Goal: Book appointment/travel/reservation: Book appointment/travel/reservation

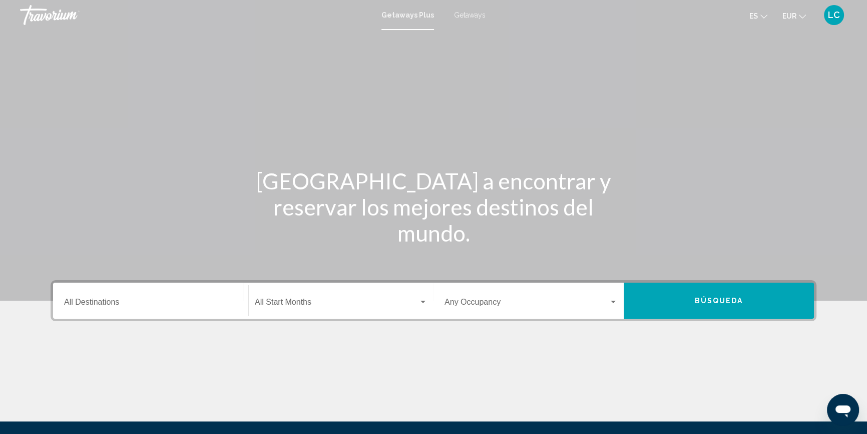
click at [121, 301] on input "Destination All Destinations" at bounding box center [150, 303] width 173 height 9
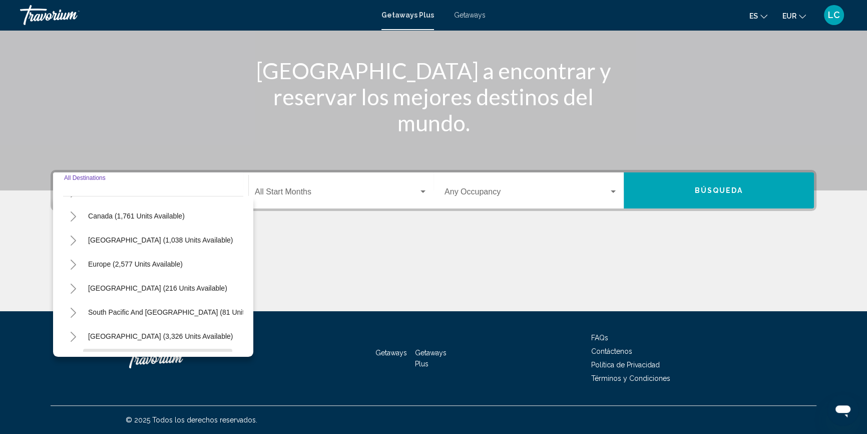
scroll to position [91, 0]
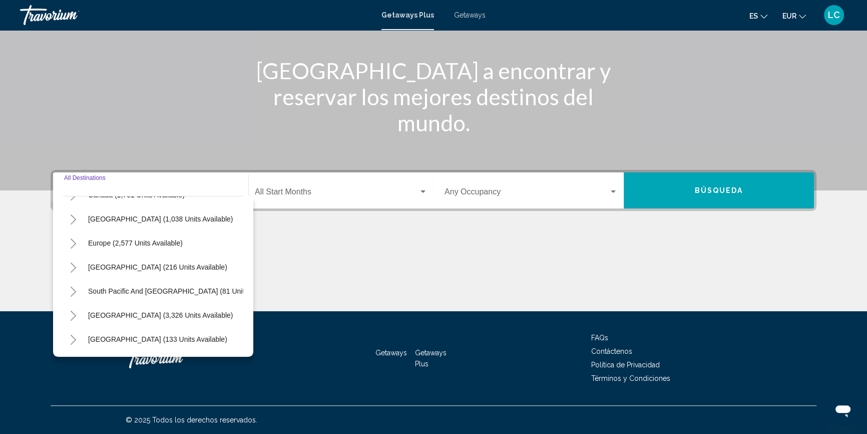
click at [72, 243] on icon "Toggle Europe (2,577 units available)" at bounding box center [74, 243] width 8 height 10
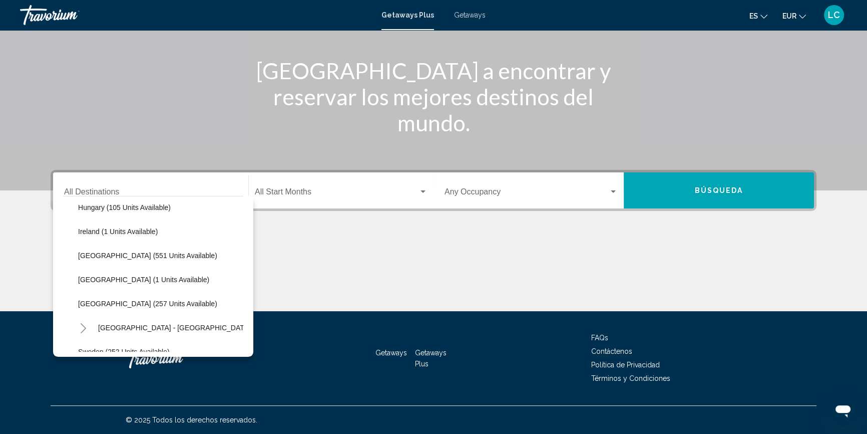
scroll to position [364, 0]
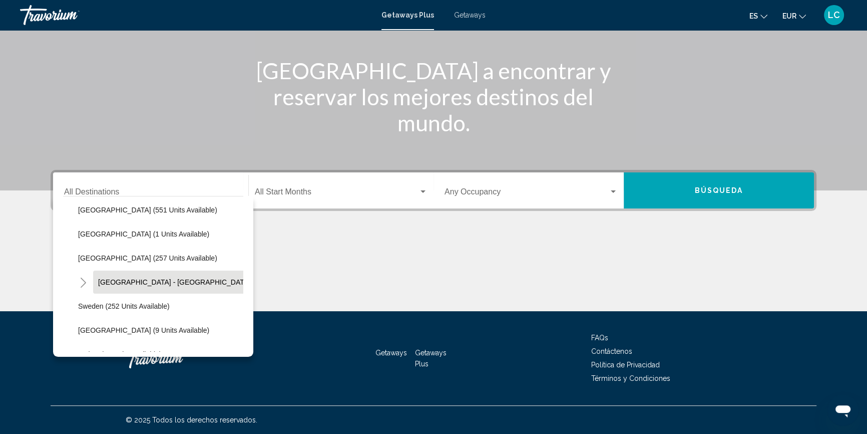
click at [143, 286] on button "[GEOGRAPHIC_DATA] - [GEOGRAPHIC_DATA] (6 units available)" at bounding box center [203, 281] width 220 height 23
type input "**********"
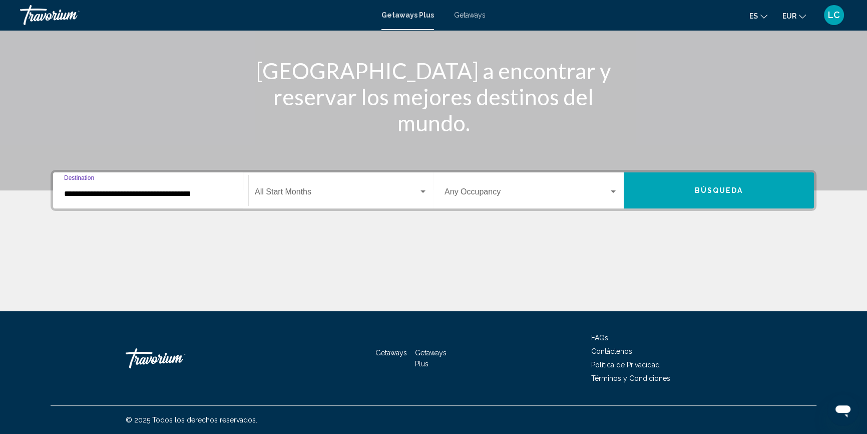
click at [321, 195] on span "Search widget" at bounding box center [337, 193] width 164 height 9
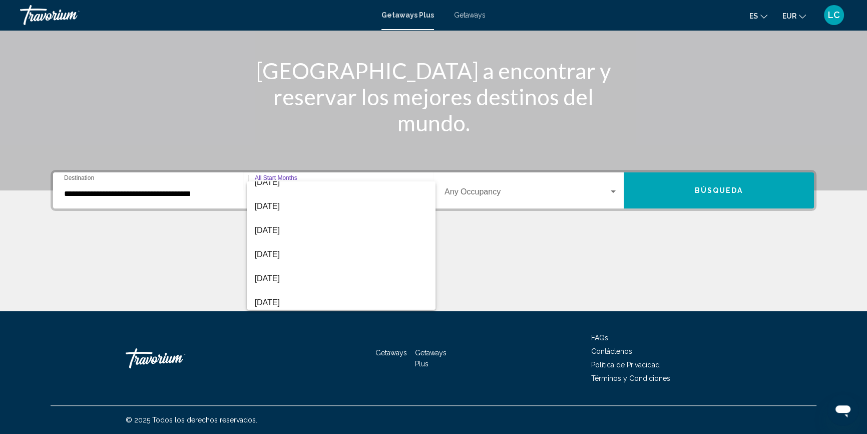
scroll to position [136, 0]
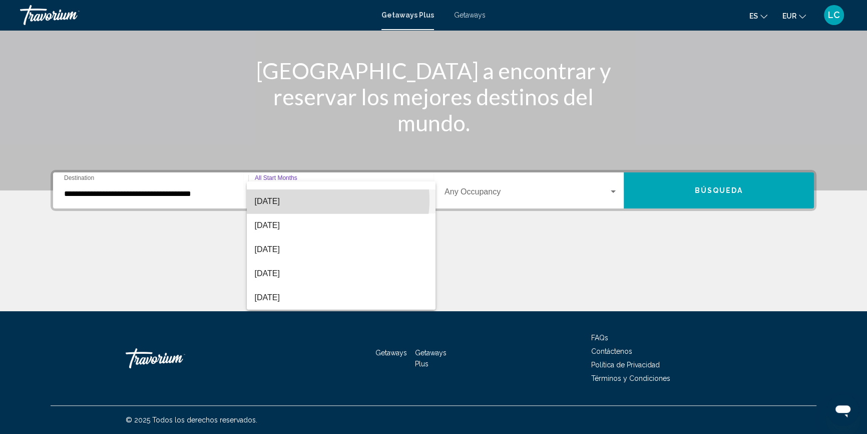
click at [322, 199] on span "[DATE]" at bounding box center [341, 201] width 173 height 24
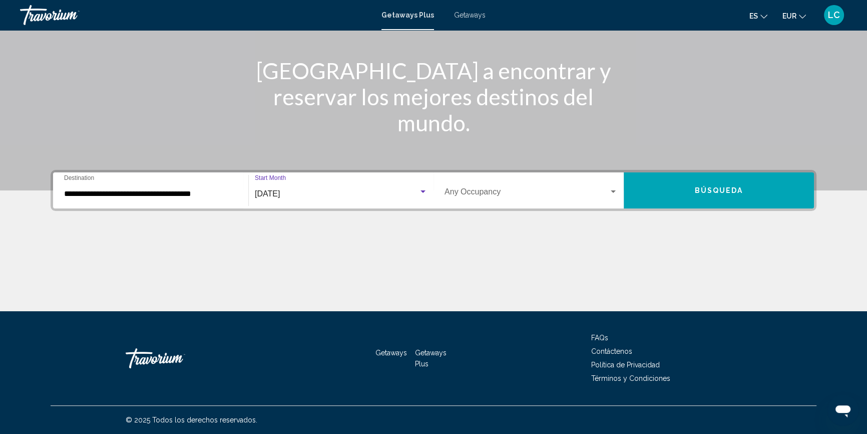
click at [480, 195] on span "Search widget" at bounding box center [527, 193] width 164 height 9
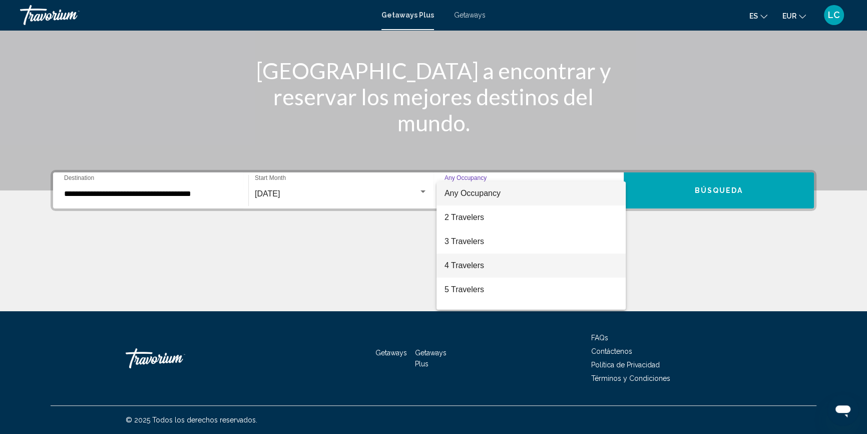
click at [480, 265] on span "4 Travelers" at bounding box center [531, 265] width 173 height 24
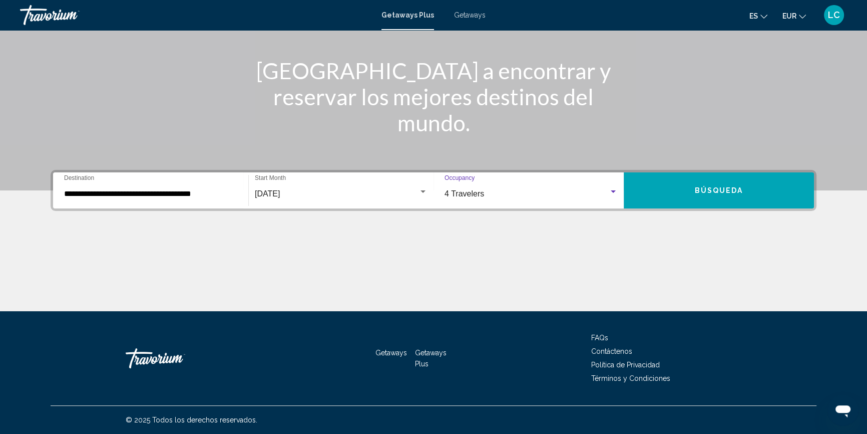
click at [687, 192] on button "Búsqueda" at bounding box center [719, 190] width 190 height 36
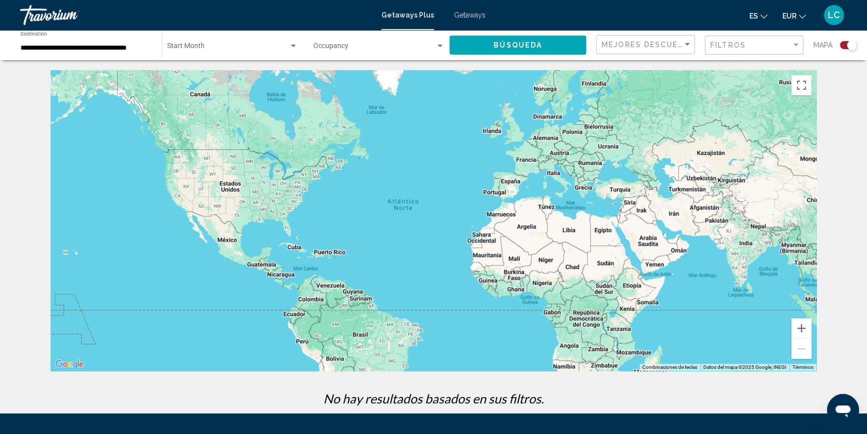
click at [210, 50] on span "Search widget" at bounding box center [228, 48] width 122 height 8
click at [101, 48] on div at bounding box center [433, 217] width 867 height 434
click at [101, 48] on input "**********" at bounding box center [86, 48] width 131 height 8
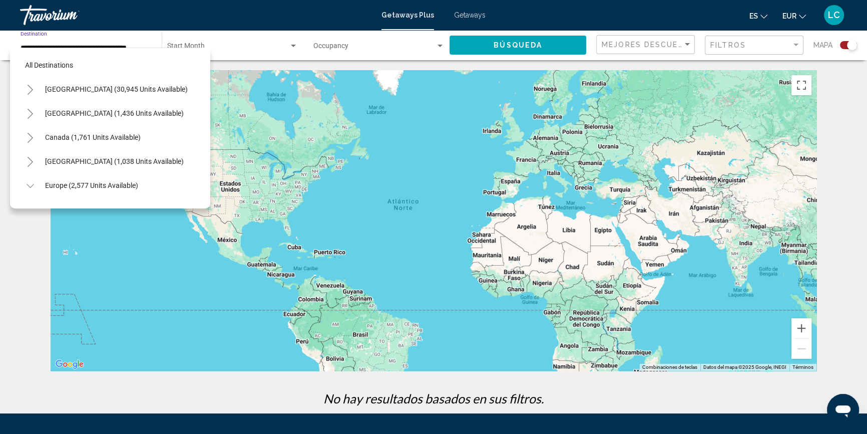
scroll to position [376, 0]
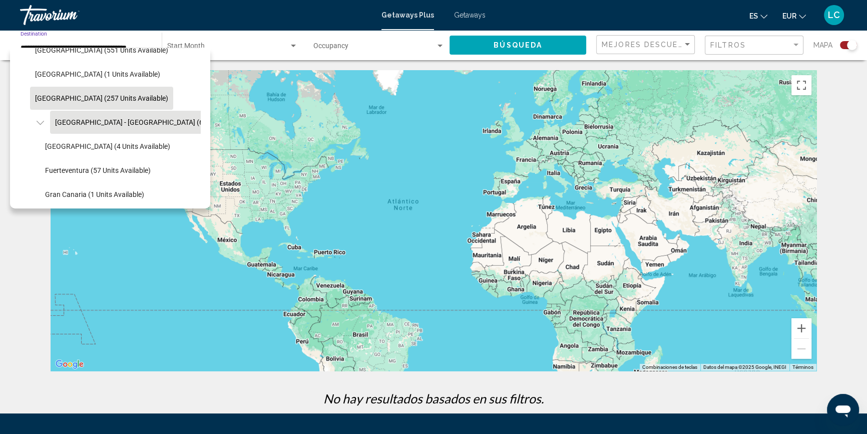
click at [94, 98] on span "[GEOGRAPHIC_DATA] (257 units available)" at bounding box center [101, 98] width 133 height 8
type input "**********"
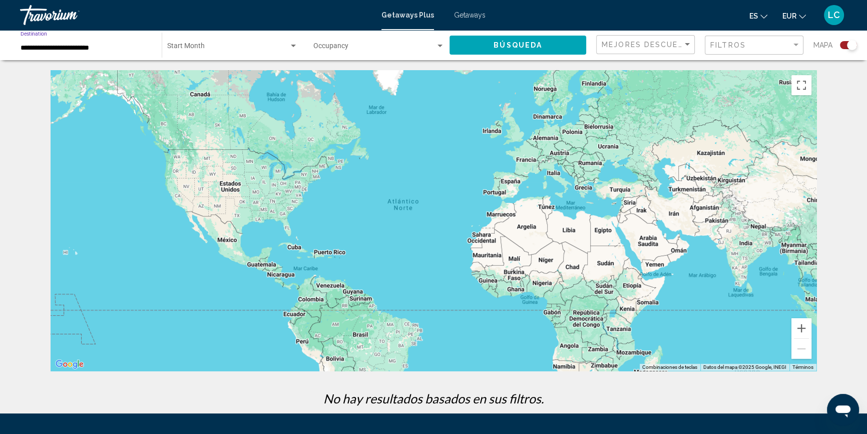
click at [204, 49] on span "Search widget" at bounding box center [228, 48] width 122 height 8
click at [408, 50] on div at bounding box center [433, 217] width 867 height 434
click at [408, 50] on span "Search widget" at bounding box center [374, 48] width 122 height 8
click at [405, 53] on span "Any Occupancy" at bounding box center [378, 48] width 131 height 21
click at [413, 14] on span "Getaways Plus" at bounding box center [408, 15] width 53 height 8
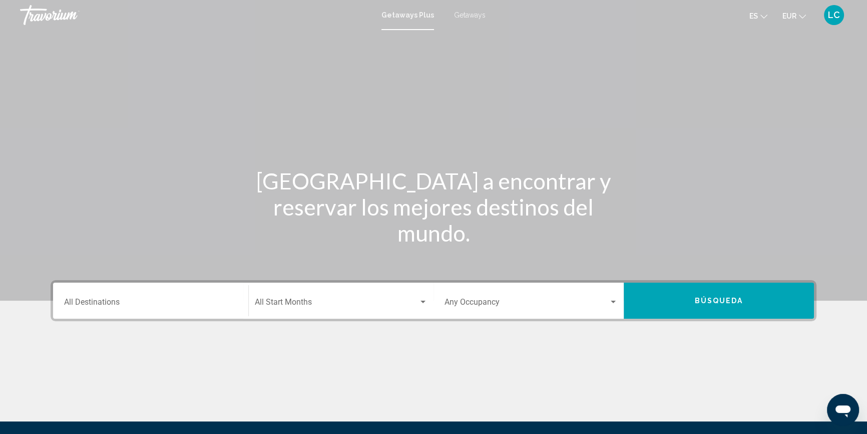
click at [195, 301] on input "Destination All Destinations" at bounding box center [150, 303] width 173 height 9
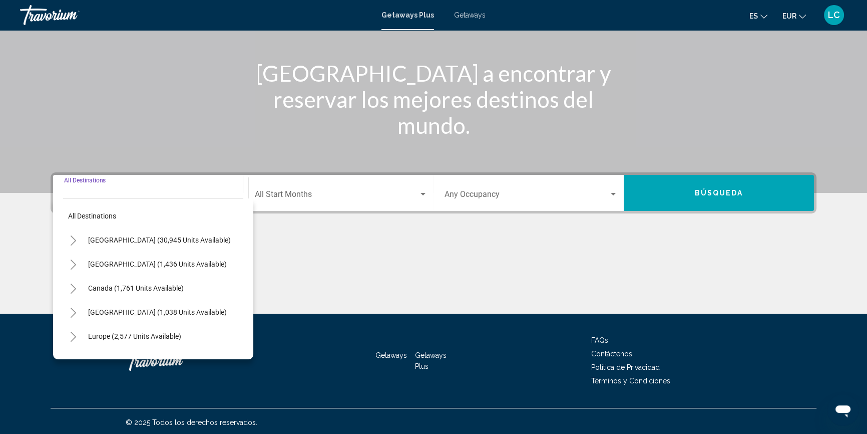
scroll to position [110, 0]
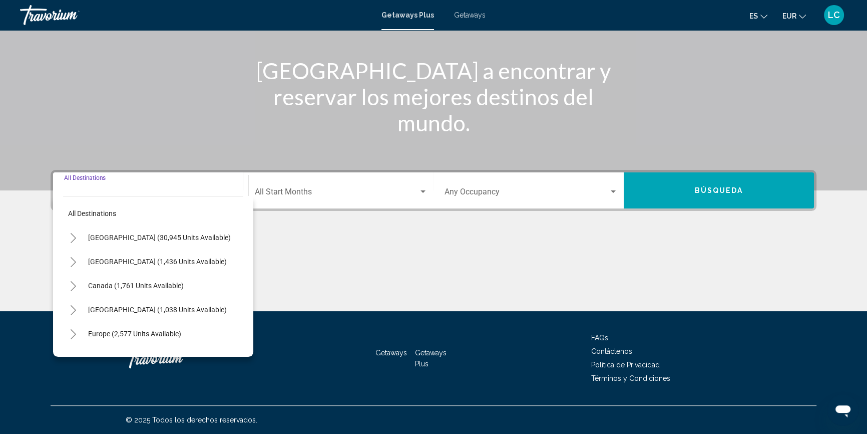
click at [72, 329] on icon "Toggle Europe (2,577 units available)" at bounding box center [74, 334] width 8 height 10
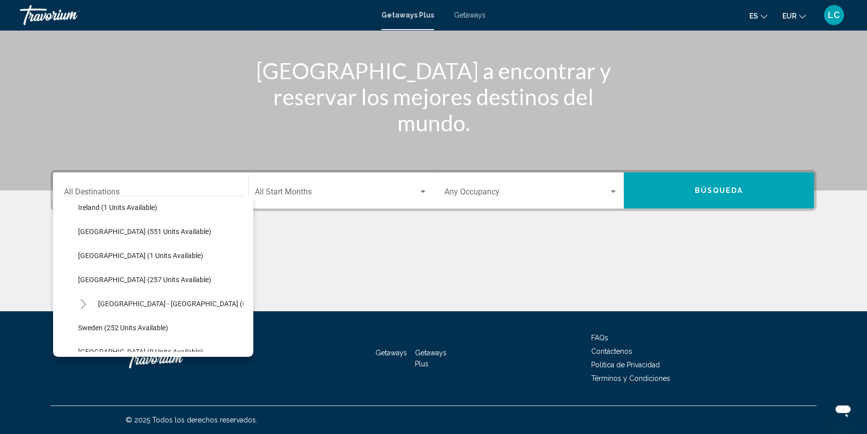
scroll to position [364, 0]
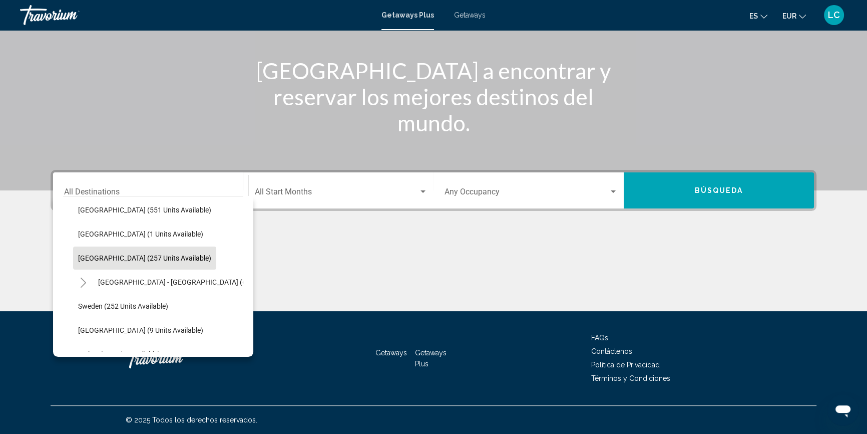
click at [136, 255] on span "[GEOGRAPHIC_DATA] (257 units available)" at bounding box center [144, 258] width 133 height 8
type input "**********"
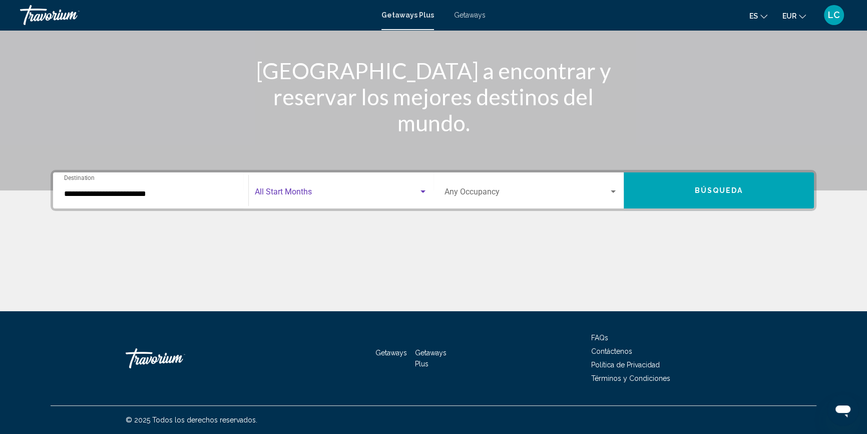
click at [298, 195] on span "Search widget" at bounding box center [337, 193] width 164 height 9
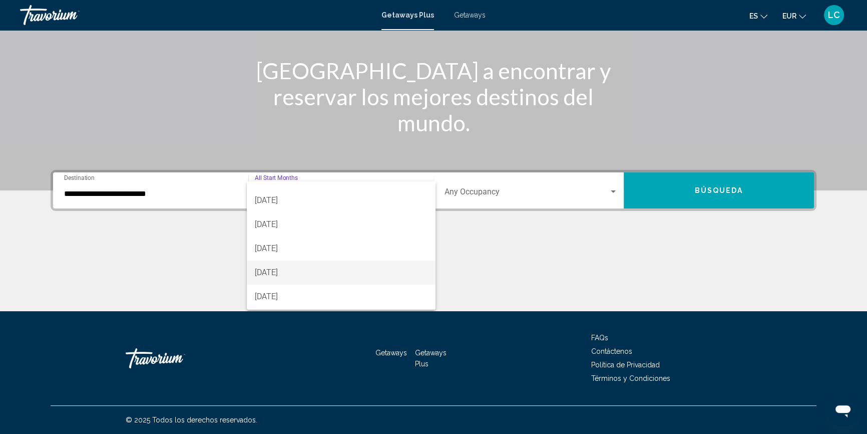
scroll to position [117, 0]
click at [309, 224] on span "[DATE]" at bounding box center [341, 221] width 173 height 24
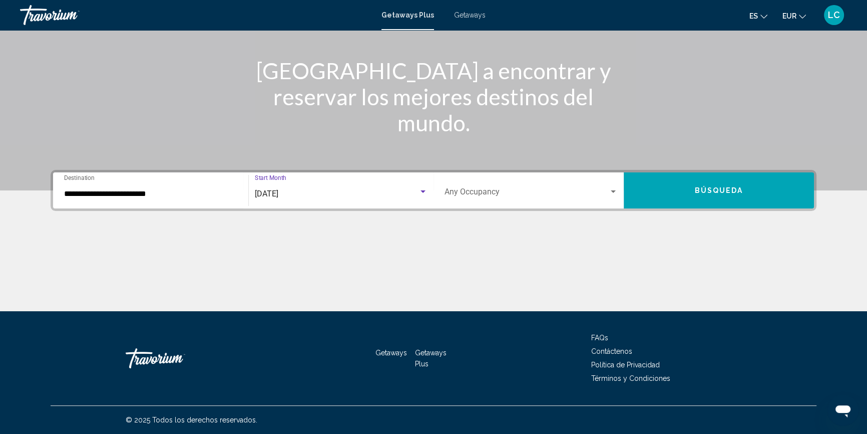
click at [500, 191] on span "Search widget" at bounding box center [527, 193] width 164 height 9
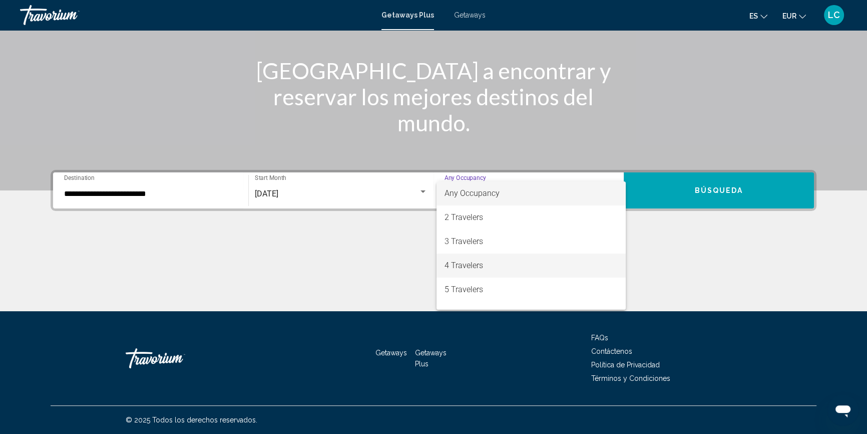
click at [509, 264] on span "4 Travelers" at bounding box center [531, 265] width 173 height 24
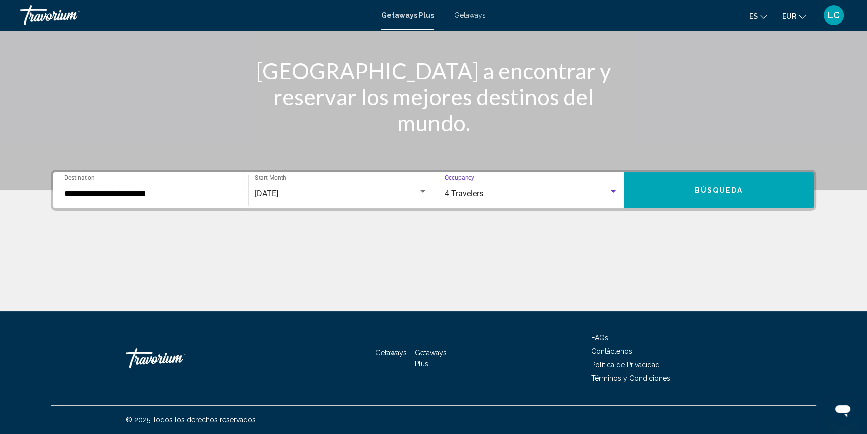
click at [690, 193] on button "Búsqueda" at bounding box center [719, 190] width 190 height 36
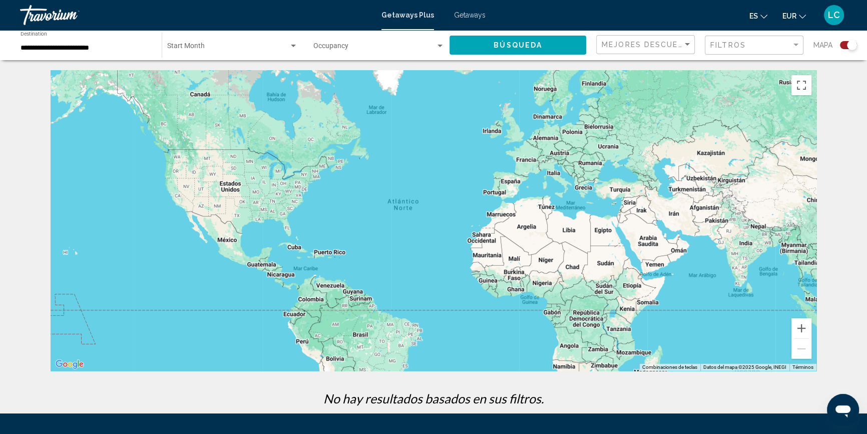
click at [472, 13] on span "Getaways" at bounding box center [470, 15] width 32 height 8
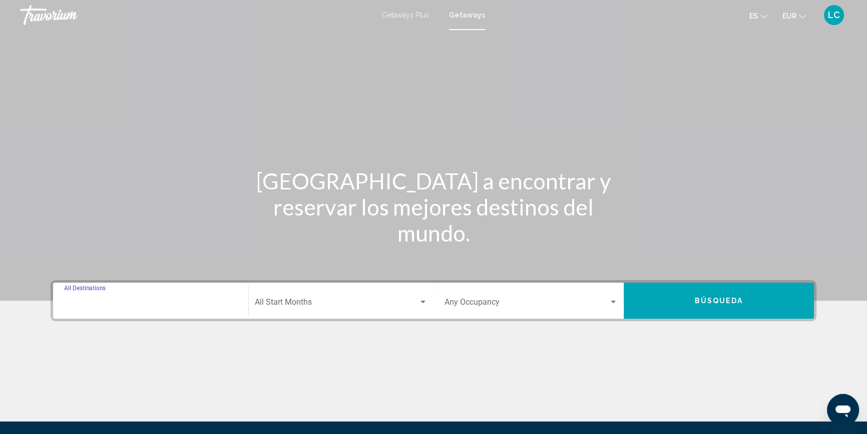
click at [142, 299] on input "Destination All Destinations" at bounding box center [150, 303] width 173 height 9
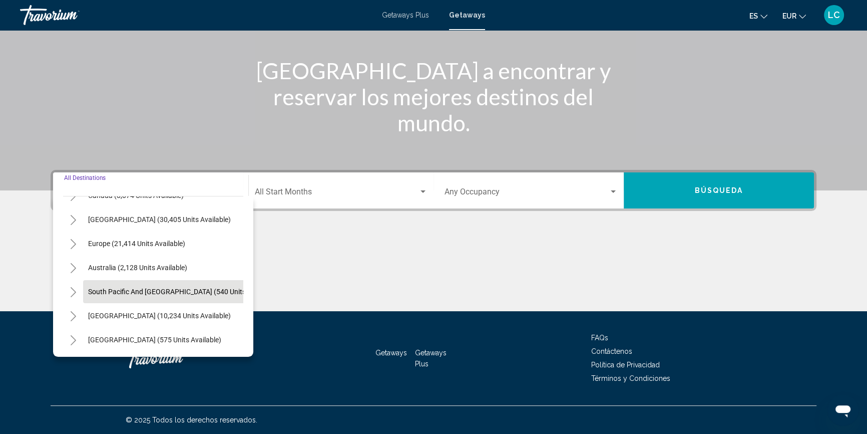
scroll to position [91, 0]
click at [70, 242] on icon "Toggle Europe (21,414 units available)" at bounding box center [74, 243] width 8 height 10
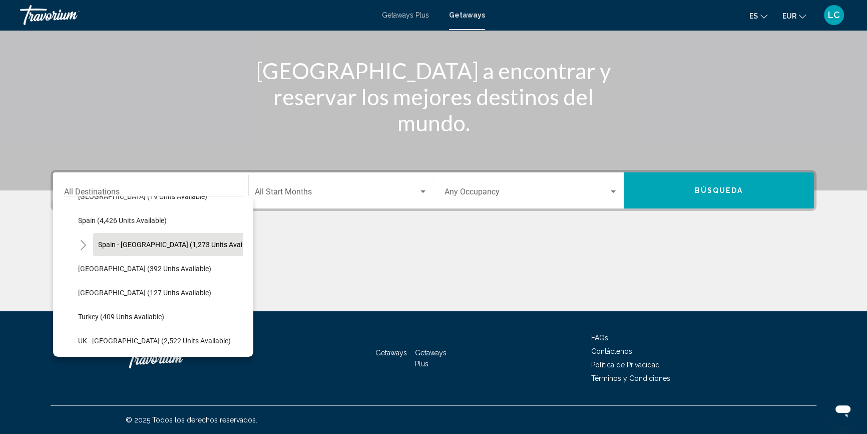
scroll to position [546, 0]
click at [168, 245] on span "Spain - [GEOGRAPHIC_DATA] (1,273 units available)" at bounding box center [178, 244] width 161 height 8
type input "**********"
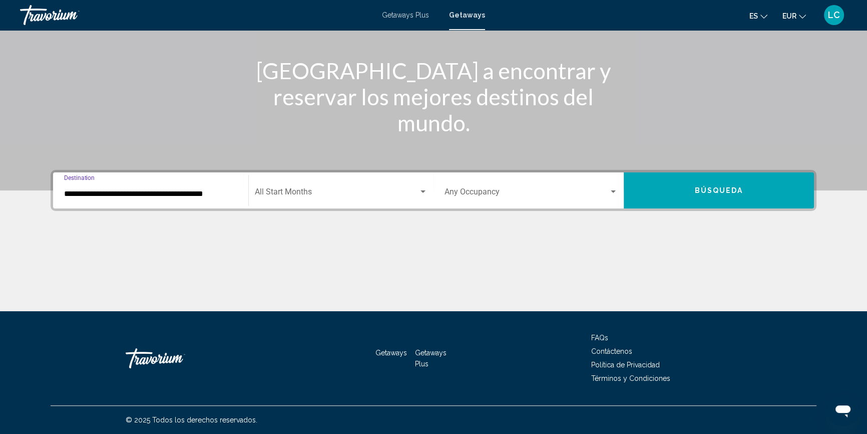
click at [292, 189] on span "Search widget" at bounding box center [337, 193] width 164 height 9
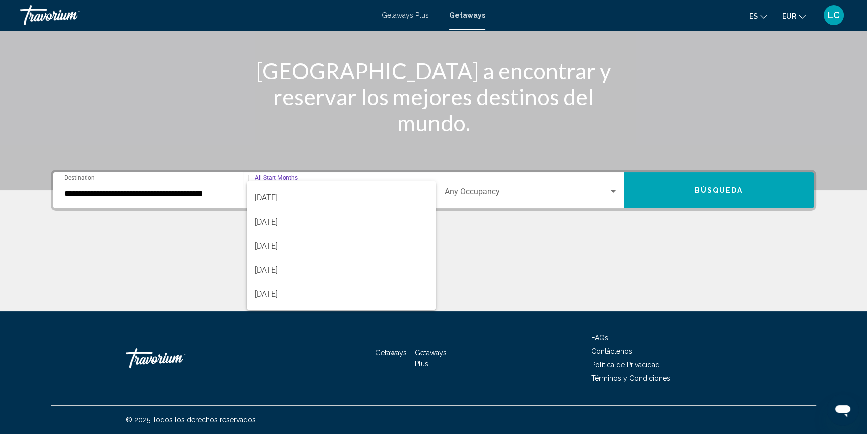
scroll to position [91, 0]
click at [308, 244] on span "[DATE]" at bounding box center [341, 247] width 173 height 24
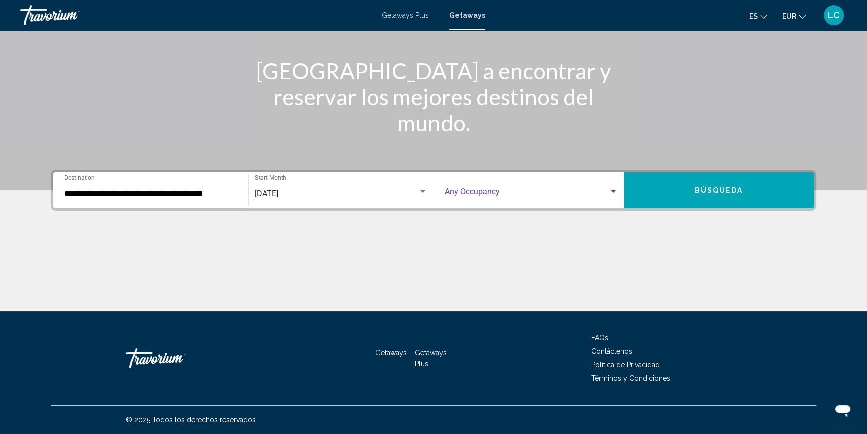
click at [475, 194] on span "Search widget" at bounding box center [527, 193] width 164 height 9
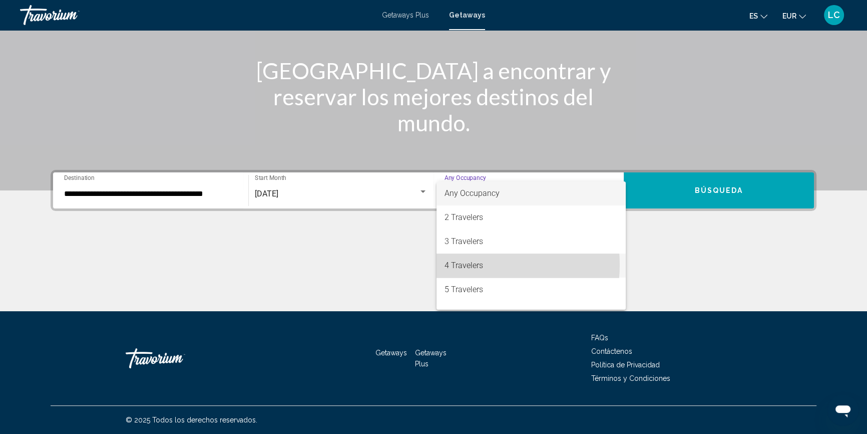
click at [474, 264] on span "4 Travelers" at bounding box center [531, 265] width 173 height 24
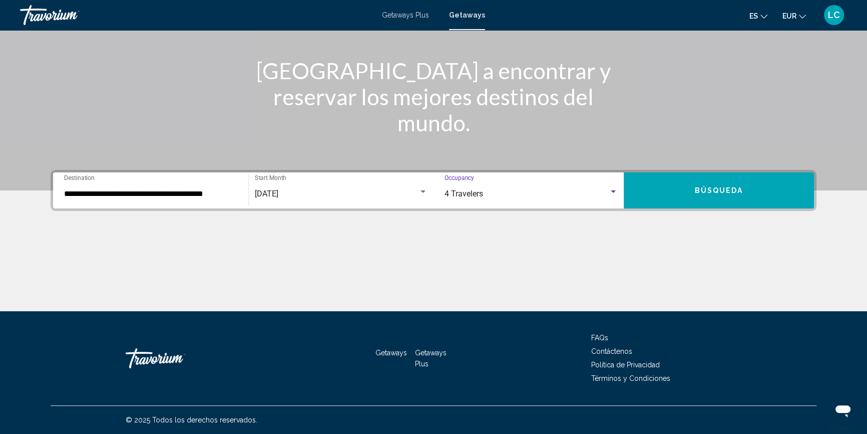
click at [750, 189] on button "Búsqueda" at bounding box center [719, 190] width 190 height 36
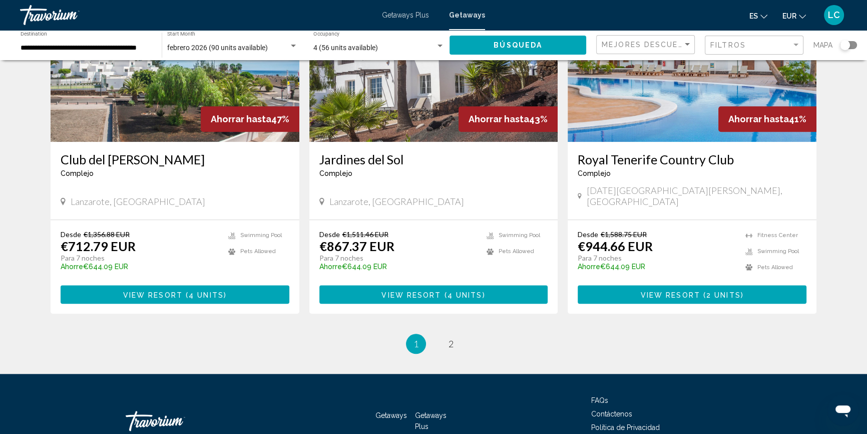
scroll to position [1197, 0]
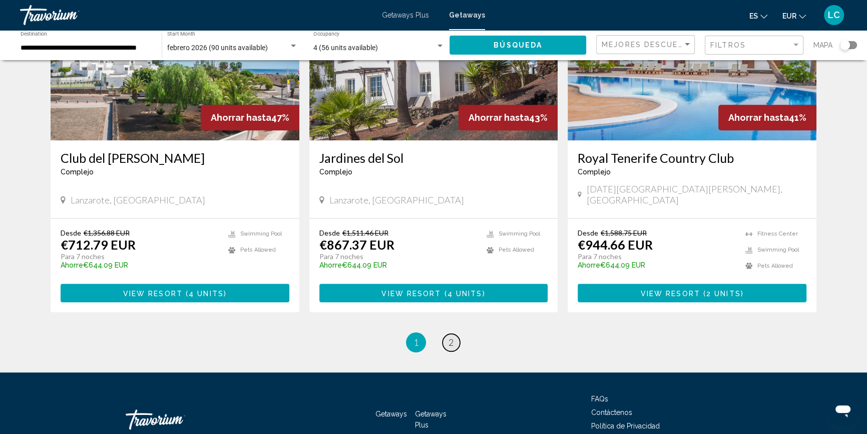
click at [454, 333] on link "page 2" at bounding box center [452, 342] width 18 height 18
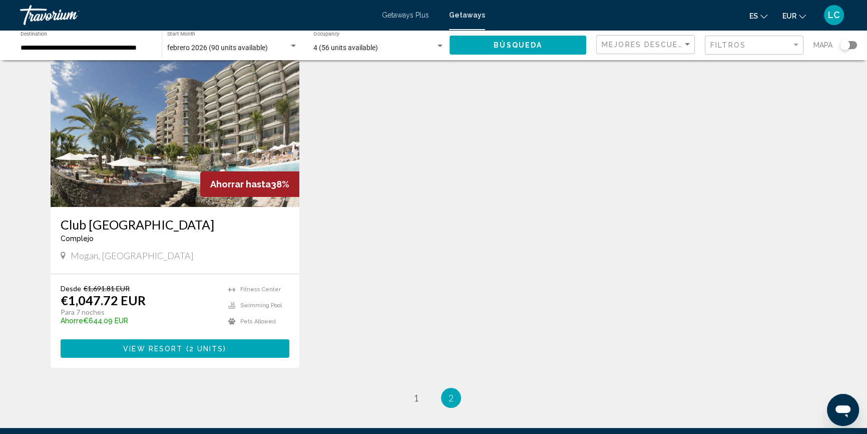
scroll to position [175, 0]
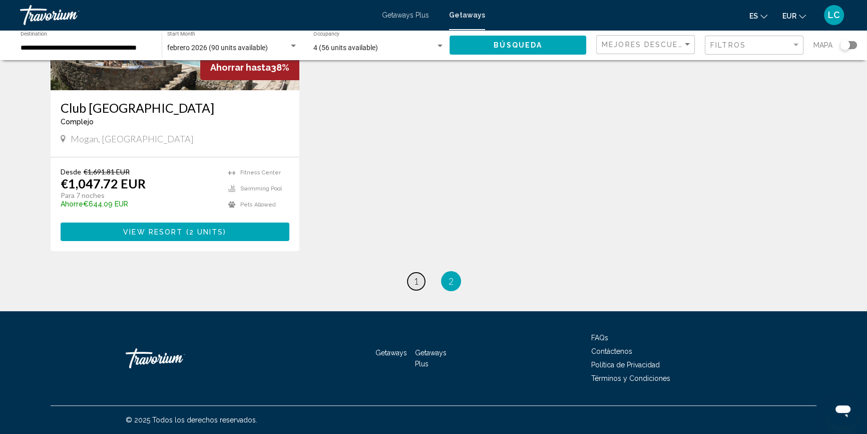
click at [419, 279] on link "page 1" at bounding box center [417, 281] width 18 height 18
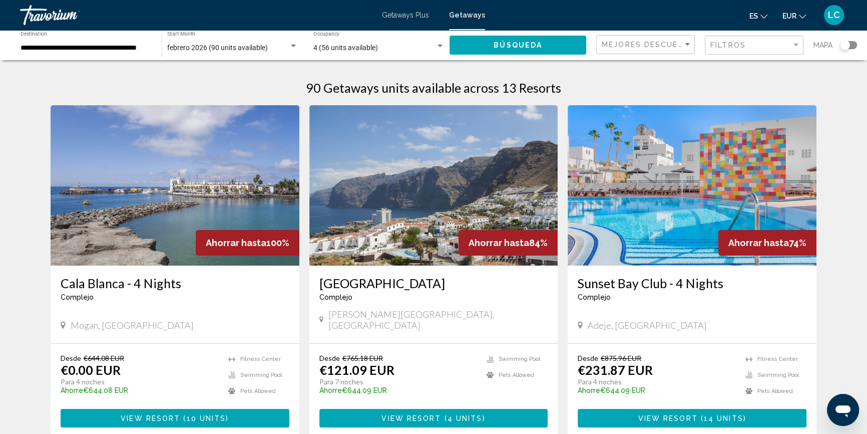
click at [107, 45] on input "**********" at bounding box center [86, 48] width 131 height 8
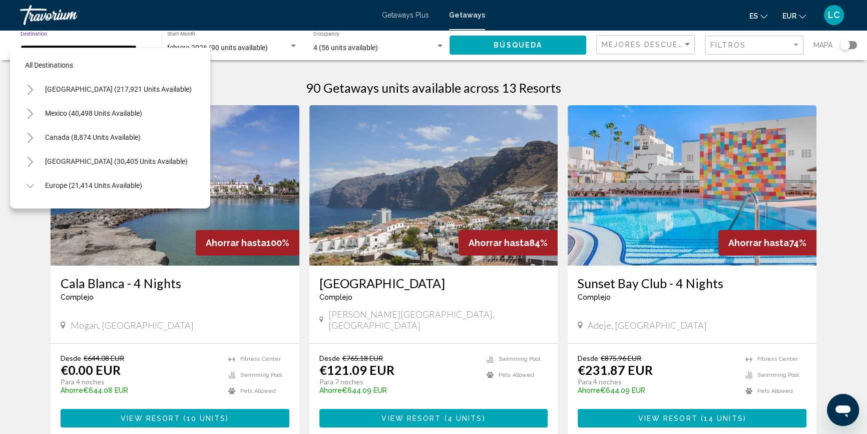
scroll to position [520, 7]
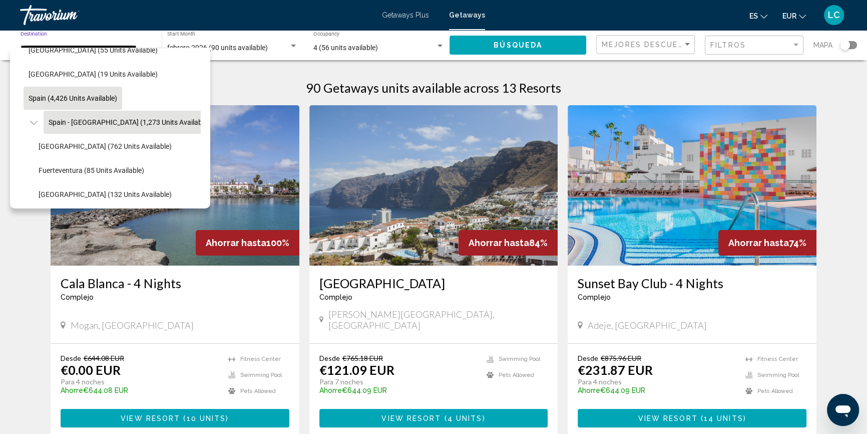
click at [96, 99] on span "Spain (4,426 units available)" at bounding box center [73, 98] width 89 height 8
type input "**********"
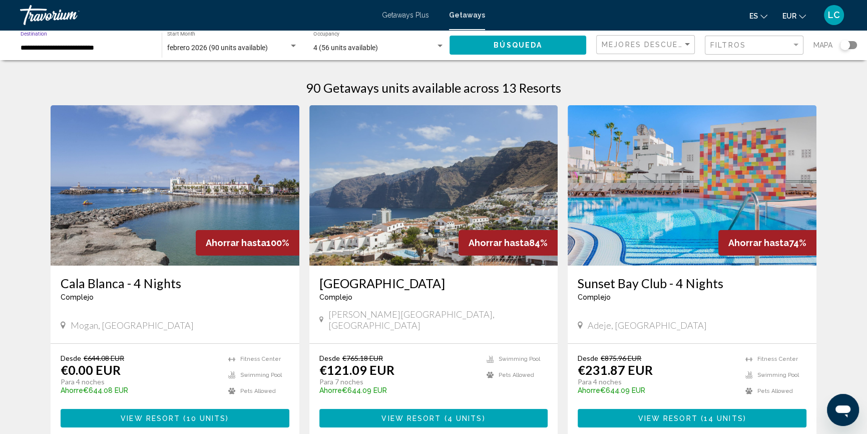
click at [513, 45] on span "Búsqueda" at bounding box center [518, 46] width 49 height 8
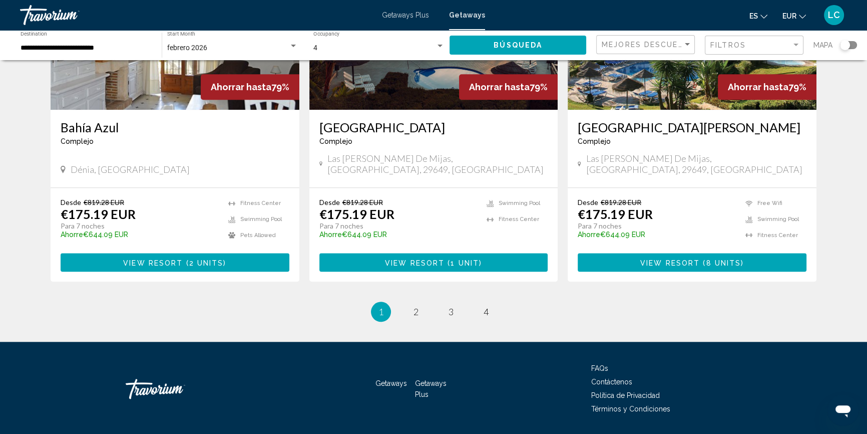
scroll to position [1197, 0]
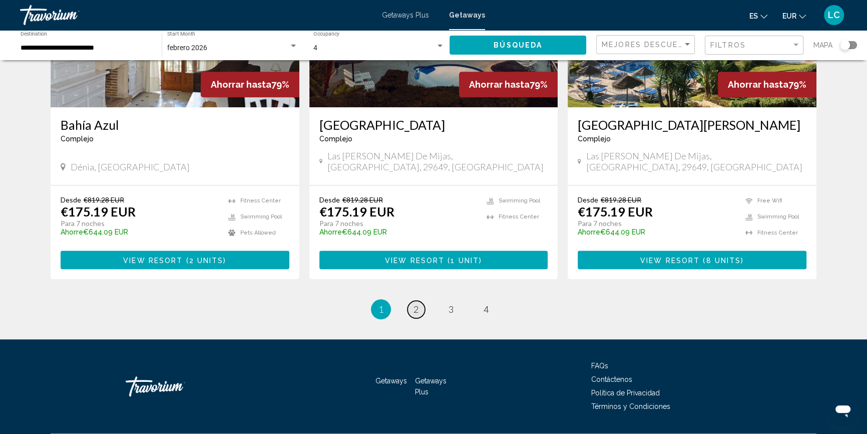
click at [417, 303] on span "2" at bounding box center [416, 308] width 5 height 11
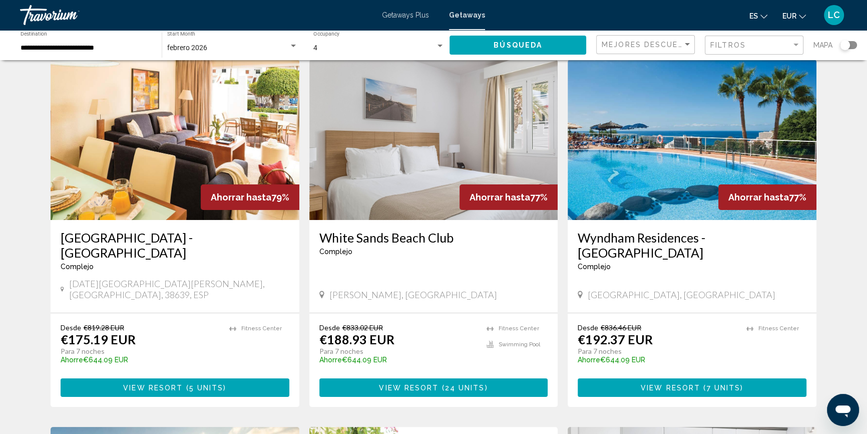
scroll to position [45, 0]
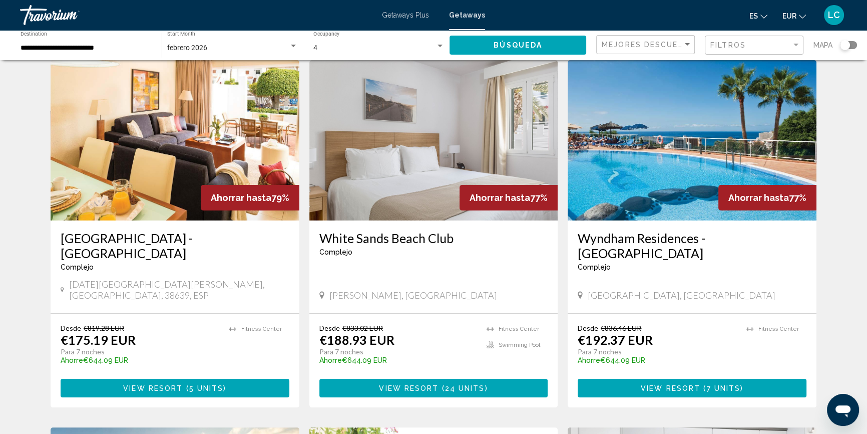
click at [650, 155] on img "Main content" at bounding box center [692, 140] width 249 height 160
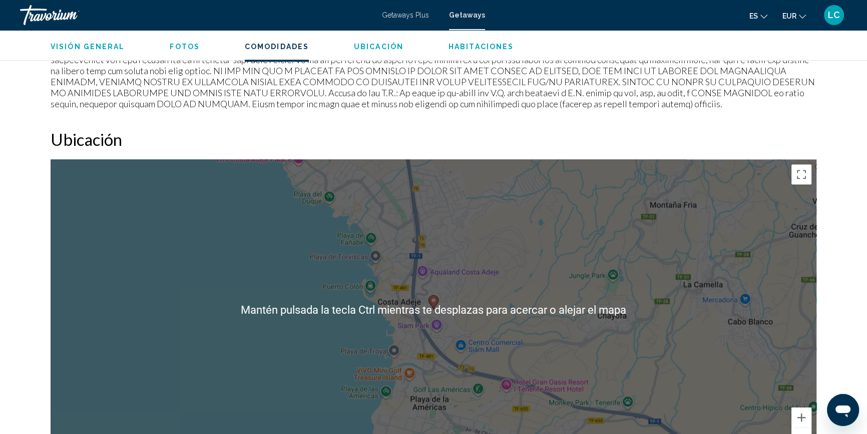
scroll to position [1178, 0]
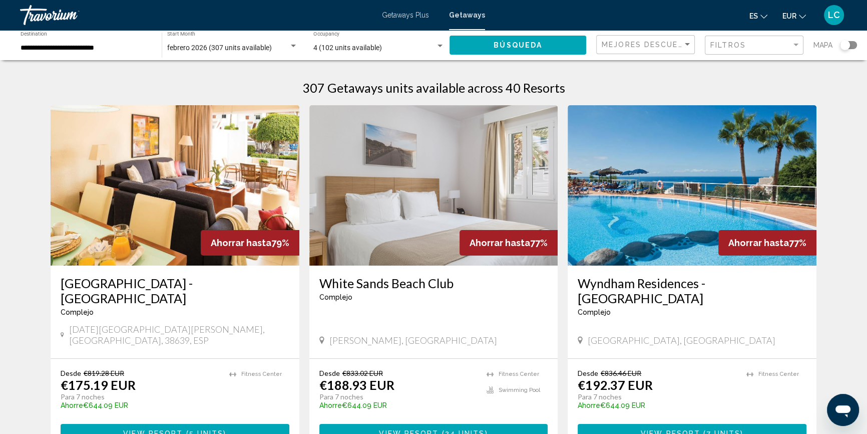
click at [846, 46] on div "Search widget" at bounding box center [845, 45] width 10 height 10
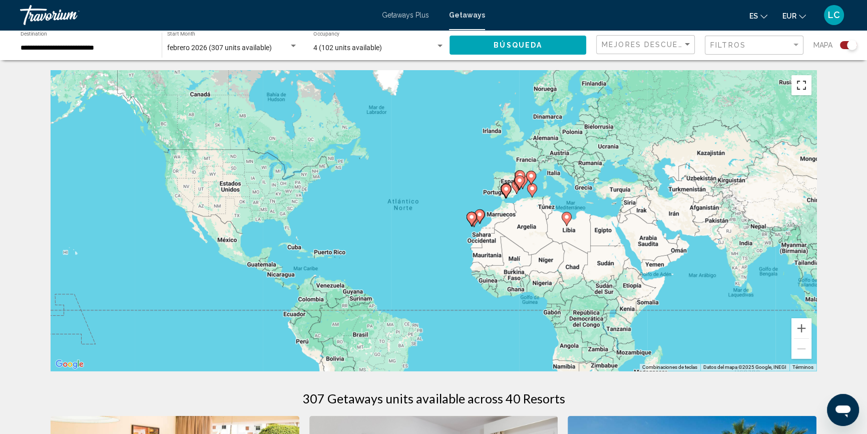
click at [805, 88] on button "Cambiar a la vista en pantalla completa" at bounding box center [802, 85] width 20 height 20
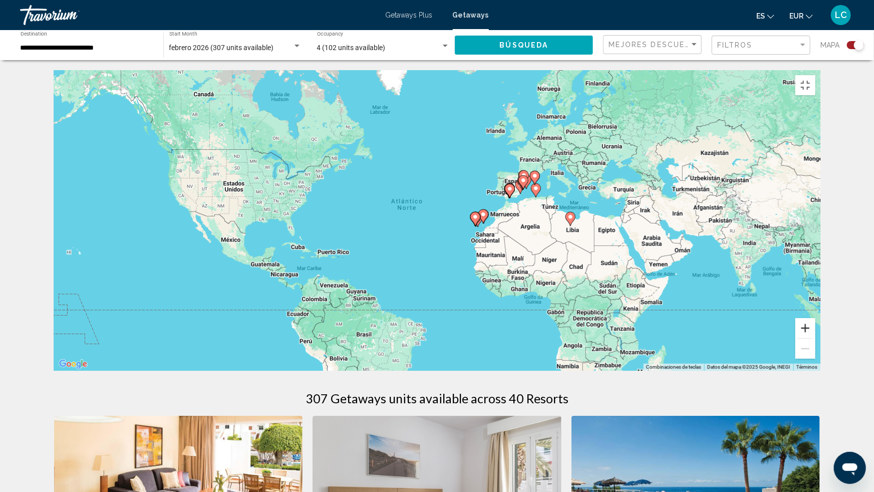
click at [815, 338] on button "Ampliar" at bounding box center [805, 328] width 20 height 20
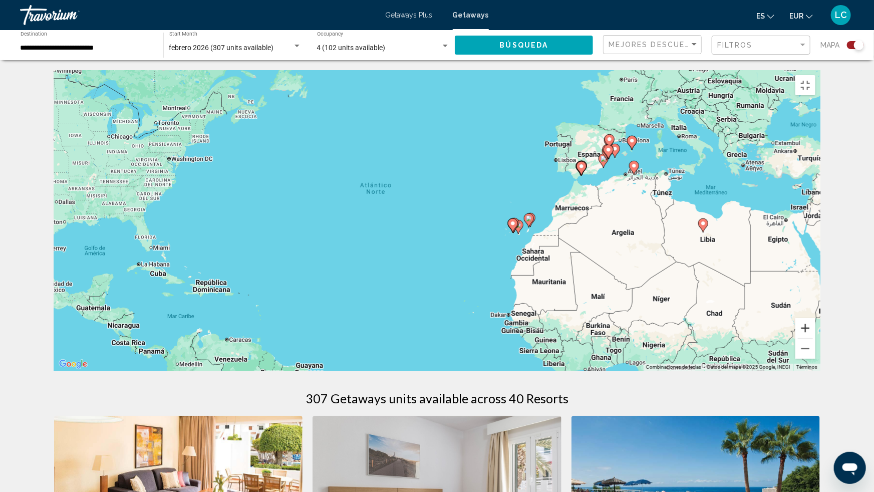
click at [815, 338] on button "Ampliar" at bounding box center [805, 328] width 20 height 20
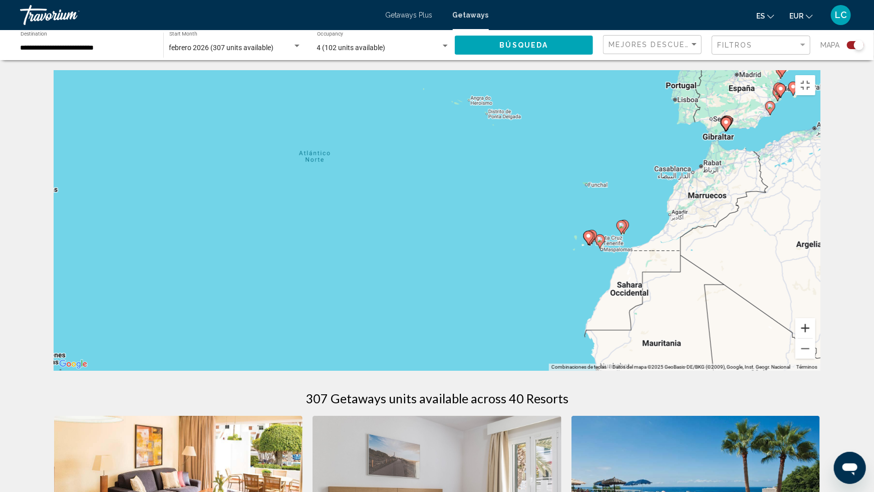
click at [815, 338] on button "Ampliar" at bounding box center [805, 328] width 20 height 20
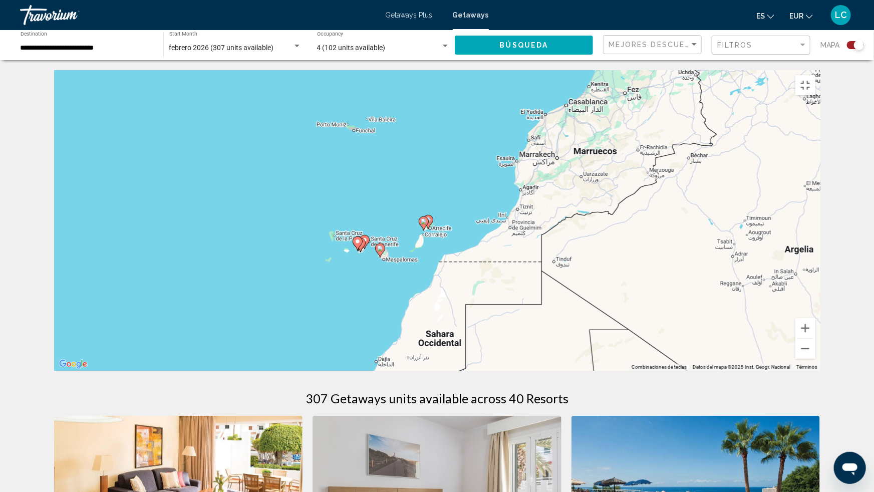
drag, startPoint x: 794, startPoint y: 362, endPoint x: 411, endPoint y: 342, distance: 383.5
click at [411, 342] on div "Para activar la función de arrastre con el teclado, pulsa Alt + Intro. Cuando h…" at bounding box center [437, 220] width 766 height 300
click at [815, 338] on button "Ampliar" at bounding box center [805, 328] width 20 height 20
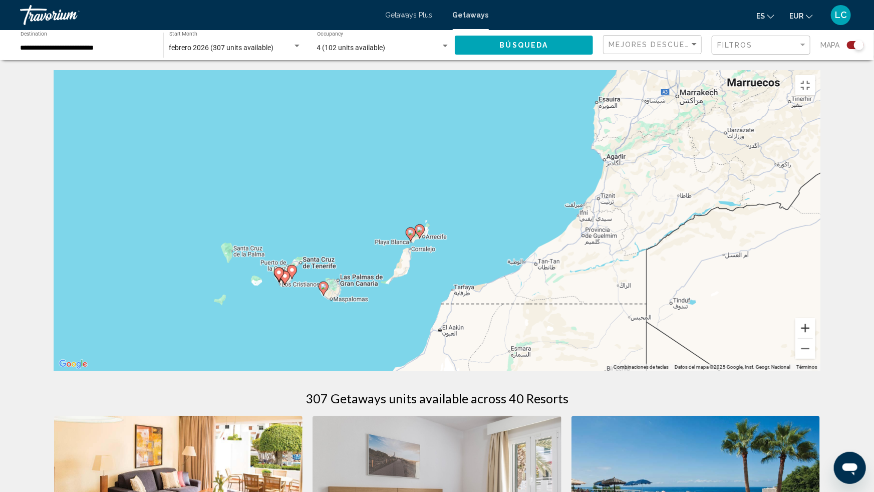
click at [815, 338] on button "Ampliar" at bounding box center [805, 328] width 20 height 20
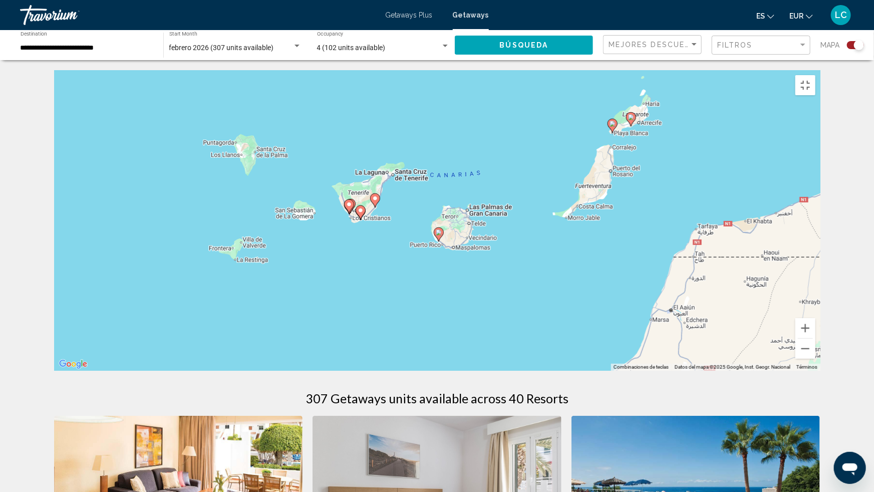
drag, startPoint x: 271, startPoint y: 372, endPoint x: 501, endPoint y: 242, distance: 264.1
click at [501, 242] on div "Para activar la función de arrastre con el teclado, pulsa Alt + Intro. Cuando h…" at bounding box center [437, 220] width 766 height 300
click at [815, 338] on button "Ampliar" at bounding box center [805, 328] width 20 height 20
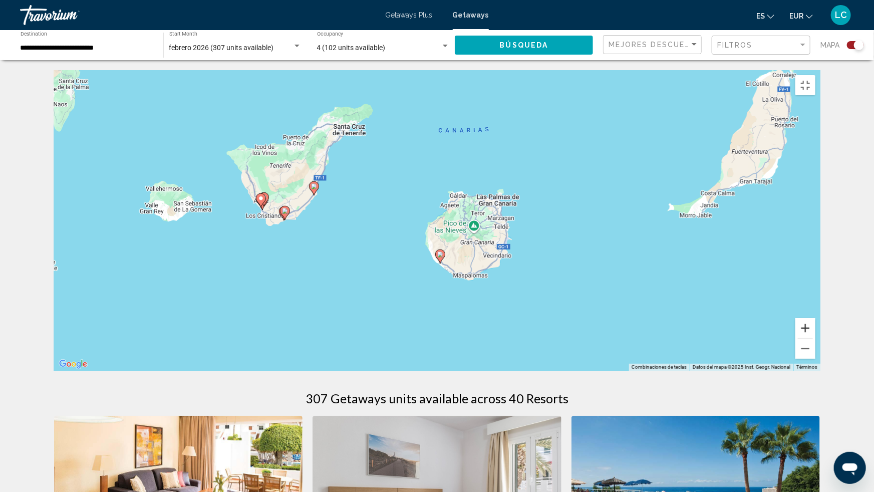
click at [815, 338] on button "Ampliar" at bounding box center [805, 328] width 20 height 20
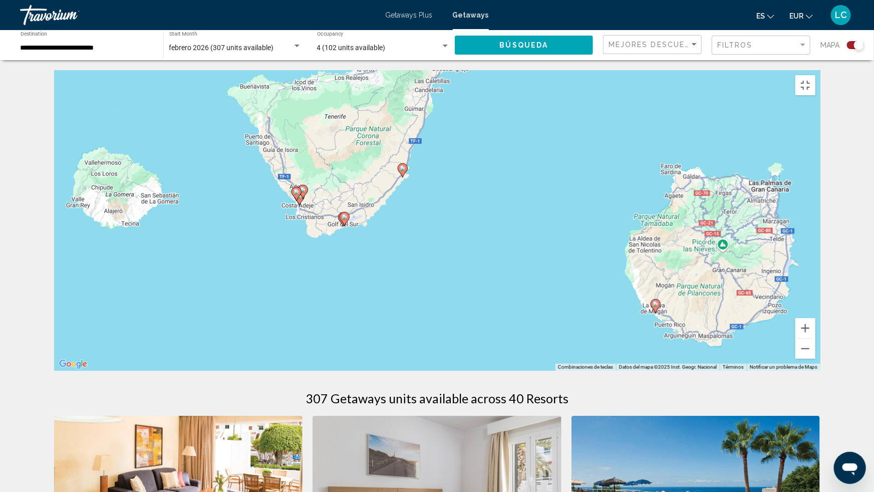
drag, startPoint x: 240, startPoint y: 259, endPoint x: 479, endPoint y: 257, distance: 238.4
click at [477, 259] on div "Para activar la función de arrastre con el teclado, pulsa Alt + Intro. Cuando h…" at bounding box center [437, 220] width 766 height 300
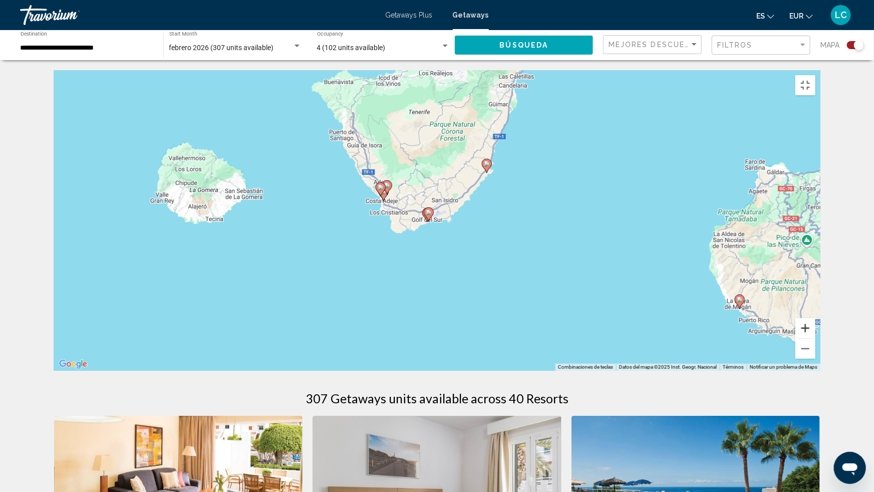
click at [815, 338] on button "Ampliar" at bounding box center [805, 328] width 20 height 20
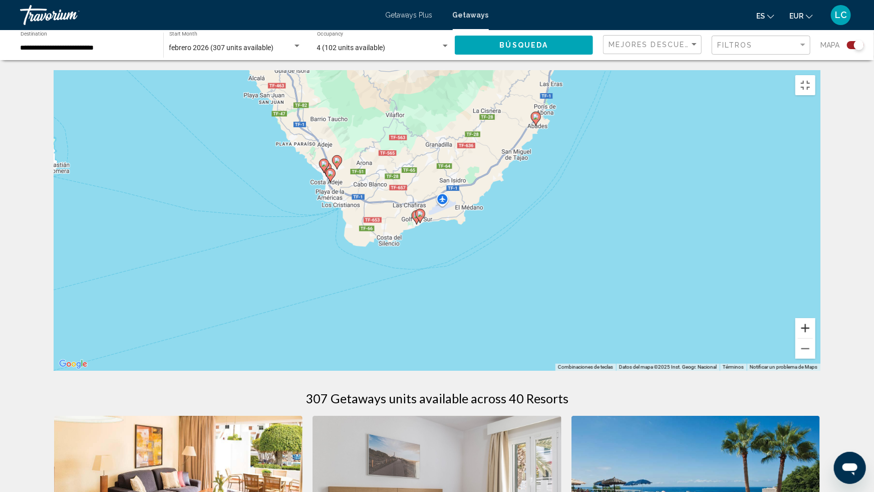
click at [815, 338] on button "Ampliar" at bounding box center [805, 328] width 20 height 20
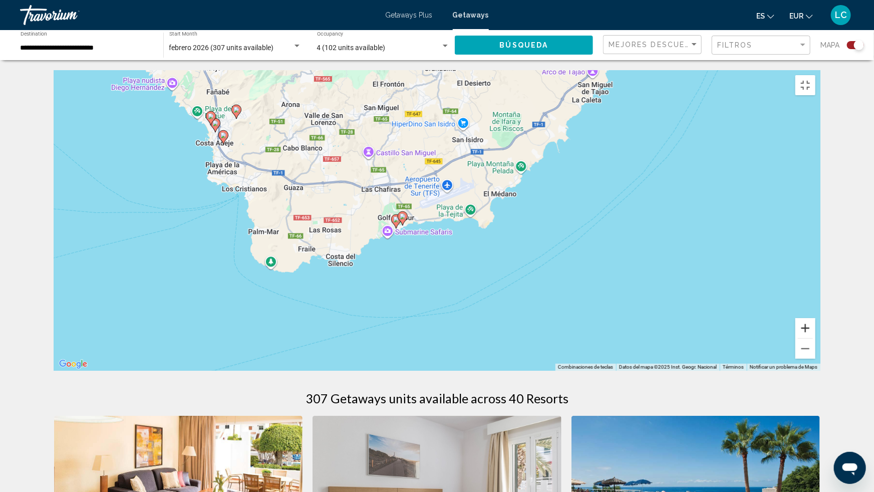
click at [815, 338] on button "Ampliar" at bounding box center [805, 328] width 20 height 20
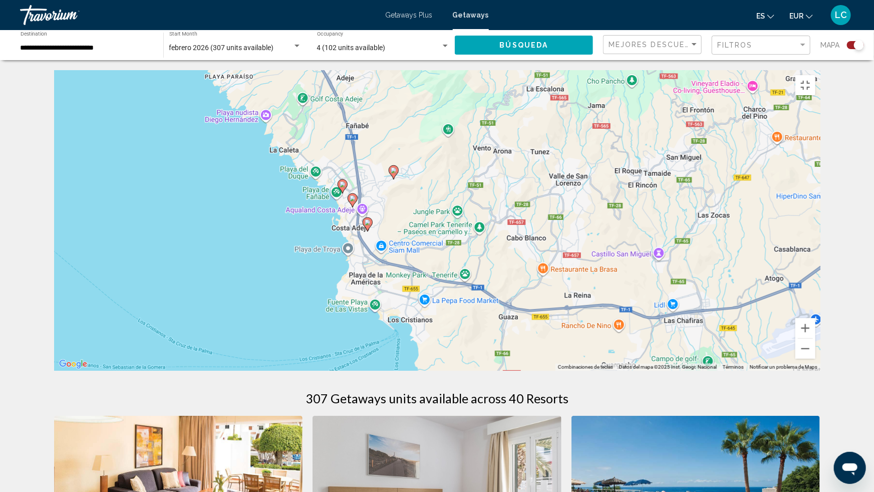
drag, startPoint x: 178, startPoint y: 170, endPoint x: 534, endPoint y: 329, distance: 390.7
click at [534, 329] on div "Para activar la función de arrastre con el teclado, pulsa Alt + Intro. Cuando h…" at bounding box center [437, 220] width 766 height 300
click at [815, 338] on button "Ampliar" at bounding box center [805, 328] width 20 height 20
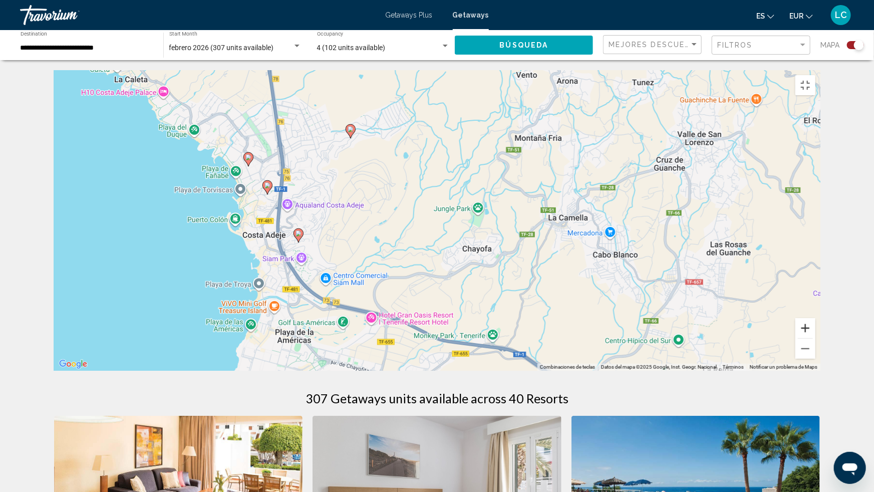
click at [815, 338] on button "Ampliar" at bounding box center [805, 328] width 20 height 20
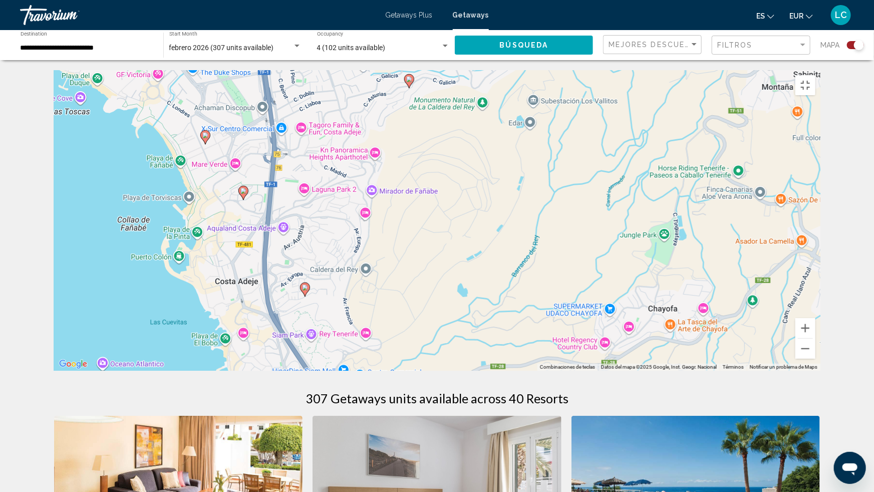
drag, startPoint x: 196, startPoint y: 254, endPoint x: 342, endPoint y: 285, distance: 150.0
click at [342, 285] on div "Para activar la función de arrastre con el teclado, pulsa Alt + Intro. Cuando h…" at bounding box center [437, 220] width 766 height 300
click at [204, 138] on image "Main content" at bounding box center [205, 135] width 6 height 6
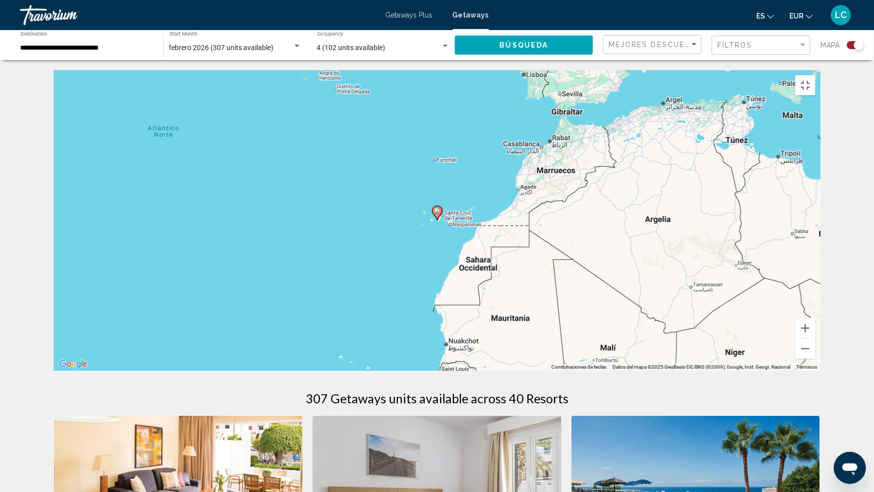
click at [439, 220] on icon "Main content" at bounding box center [437, 213] width 10 height 14
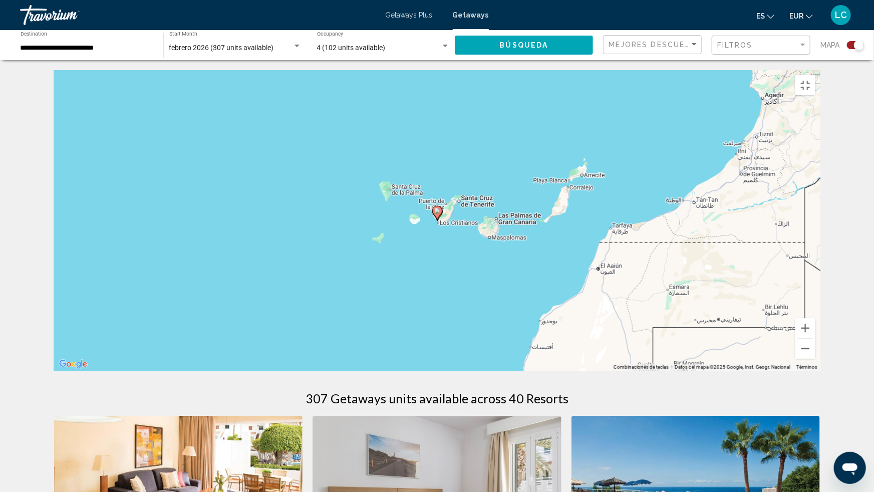
click at [439, 220] on icon "Main content" at bounding box center [437, 213] width 10 height 14
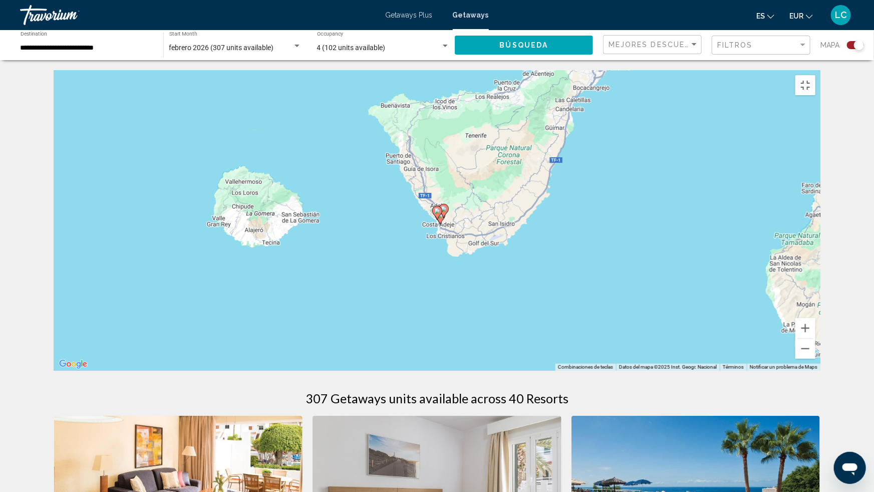
click at [438, 219] on icon "Main content" at bounding box center [436, 212] width 9 height 13
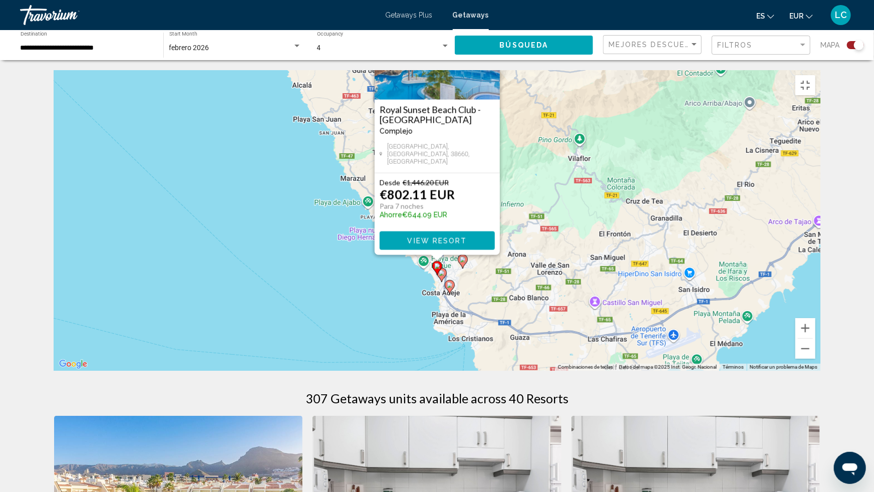
click at [444, 276] on image "Main content" at bounding box center [442, 273] width 6 height 6
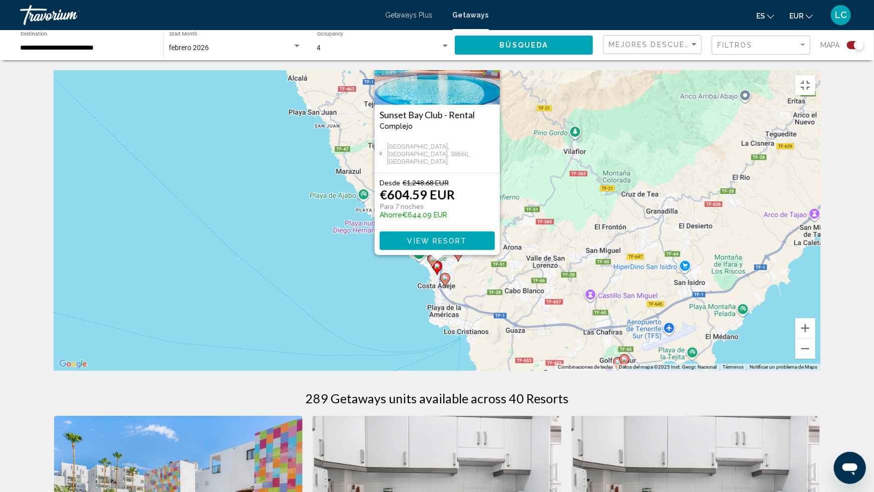
click at [446, 281] on image "Main content" at bounding box center [445, 278] width 6 height 6
type input "**********"
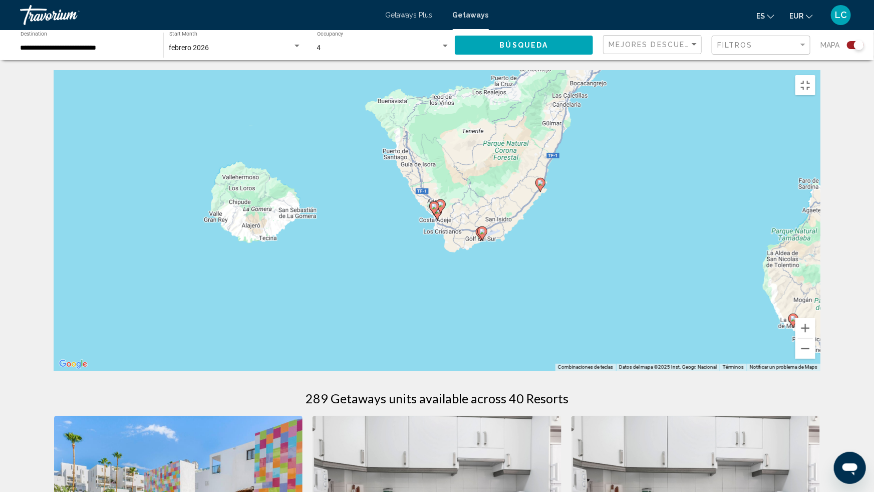
click at [439, 220] on gmp-advanced-marker "Main content" at bounding box center [437, 212] width 10 height 15
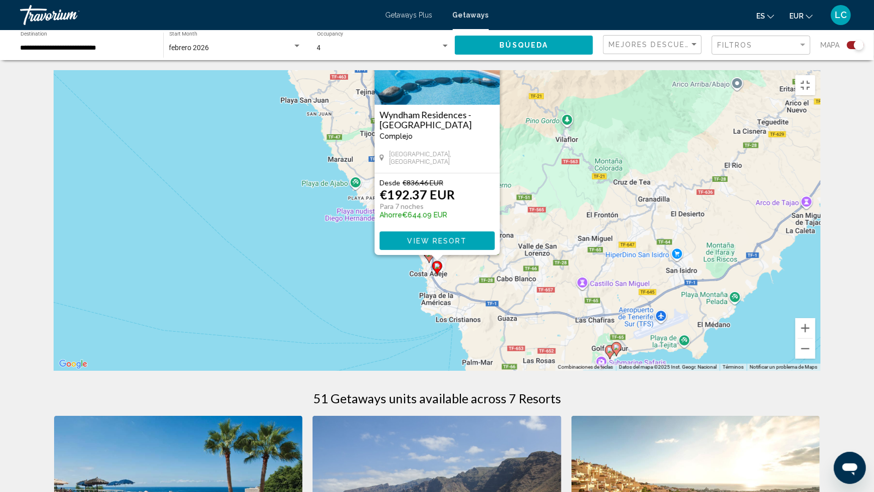
click at [451, 297] on div "Para activar la función de arrastre con el teclado, pulsa Alt + Intro. Cuando h…" at bounding box center [437, 220] width 766 height 300
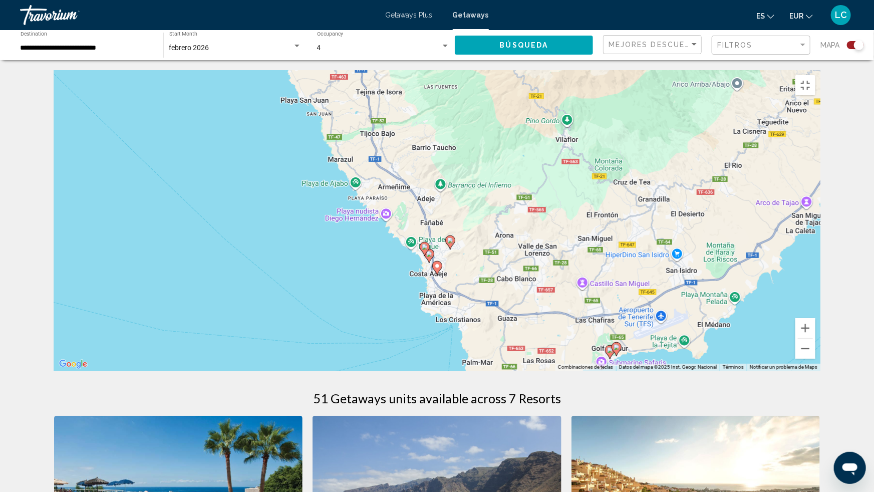
click at [450, 243] on image "Main content" at bounding box center [450, 240] width 6 height 6
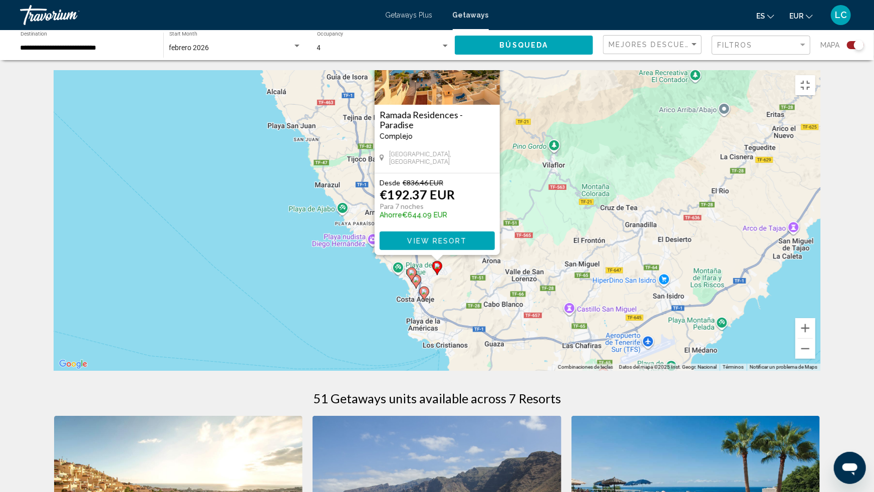
click at [426, 294] on image "Main content" at bounding box center [424, 291] width 6 height 6
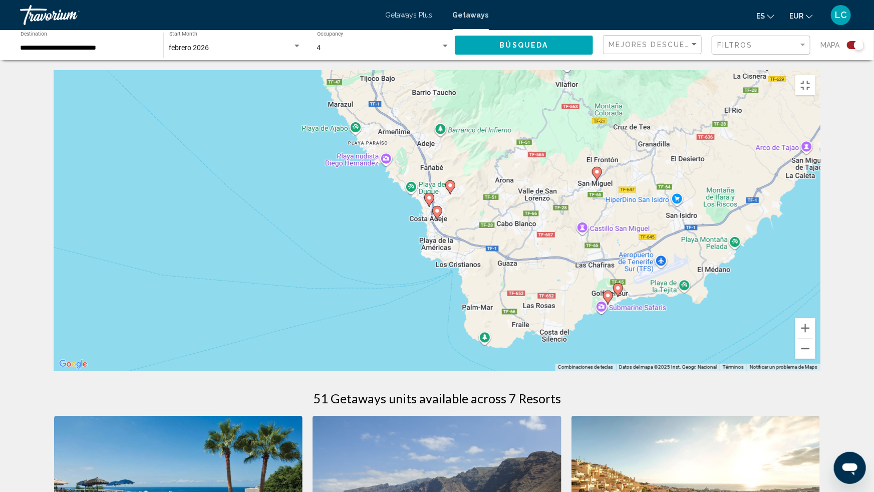
click at [439, 219] on icon "Main content" at bounding box center [436, 212] width 9 height 13
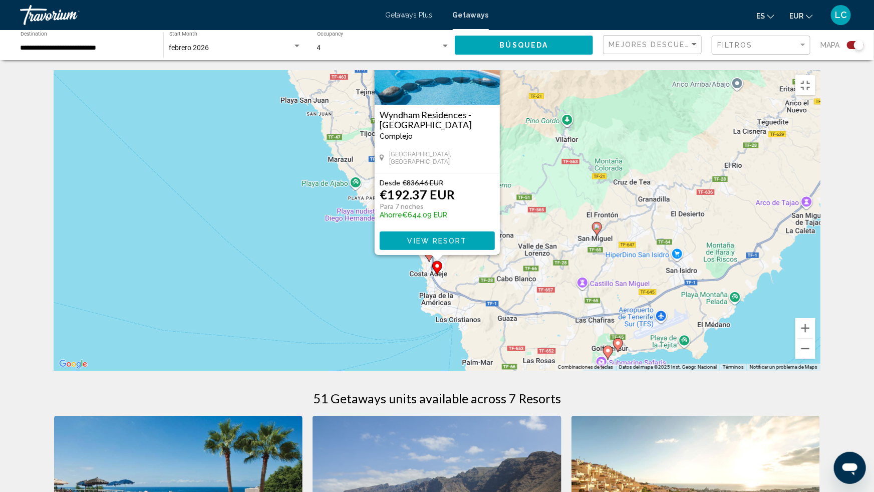
click at [455, 245] on span "View Resort" at bounding box center [437, 241] width 60 height 8
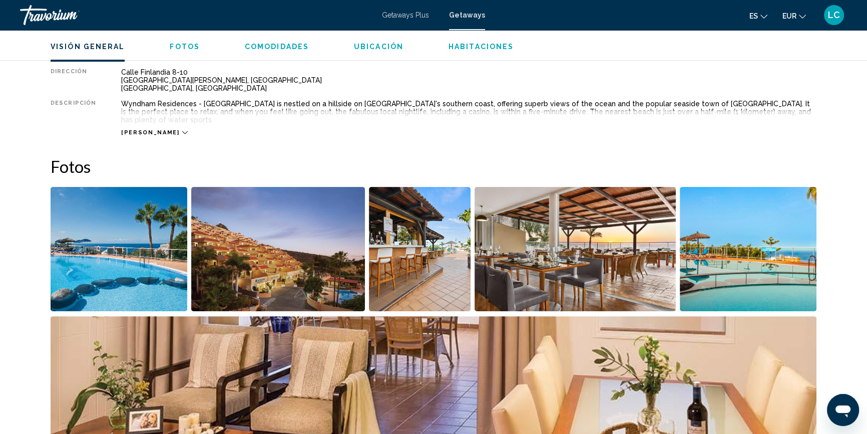
scroll to position [318, 0]
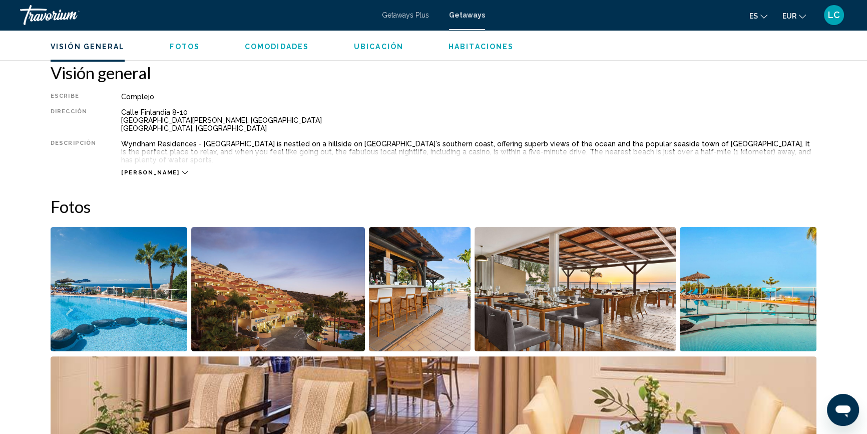
click at [182, 170] on icon "Main content" at bounding box center [185, 173] width 6 height 6
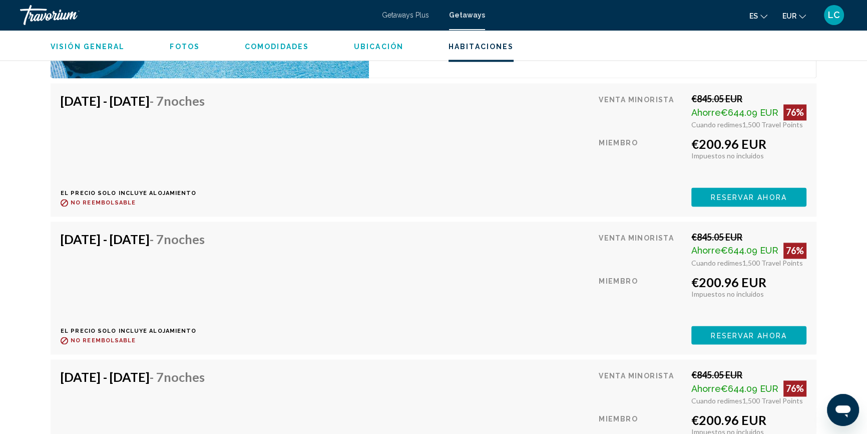
scroll to position [1957, 0]
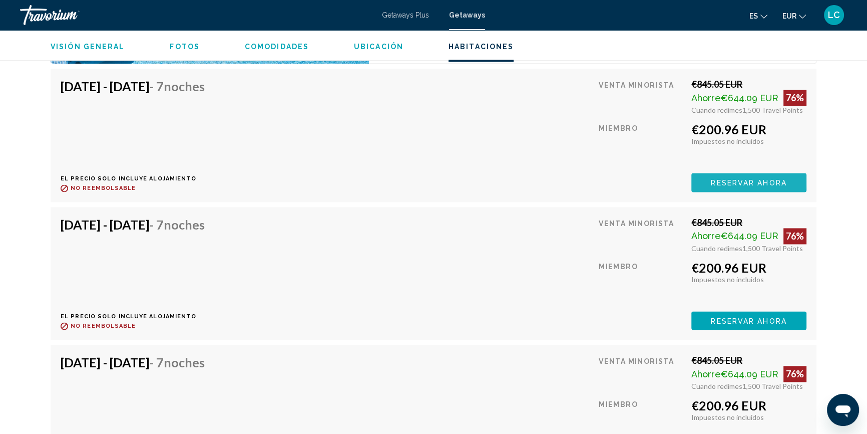
click at [729, 173] on button "Reservar ahora" at bounding box center [748, 182] width 115 height 19
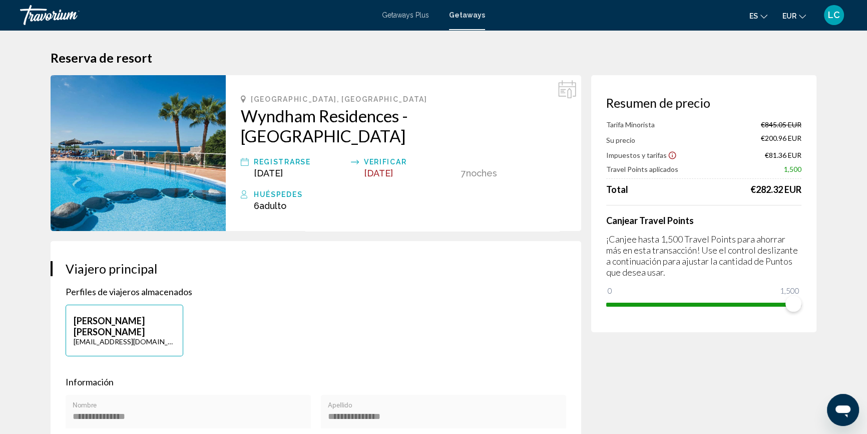
click at [670, 155] on icon "Show Taxes and Fees disclaimer" at bounding box center [673, 156] width 8 height 8
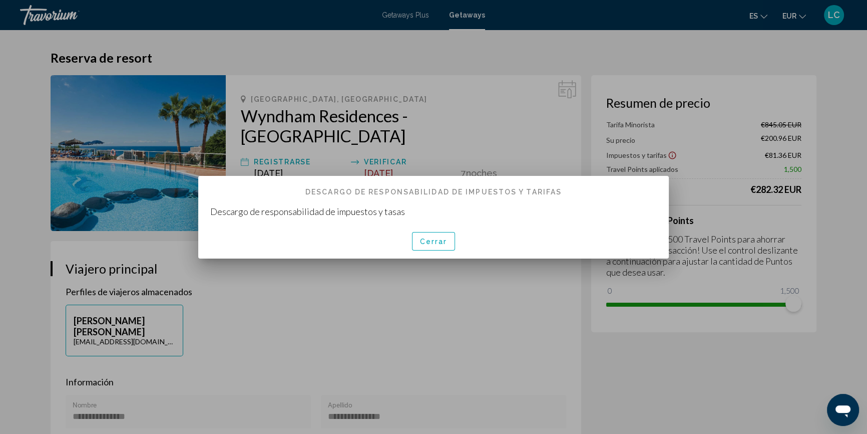
click at [422, 247] on button "Cerrar" at bounding box center [434, 241] width 44 height 19
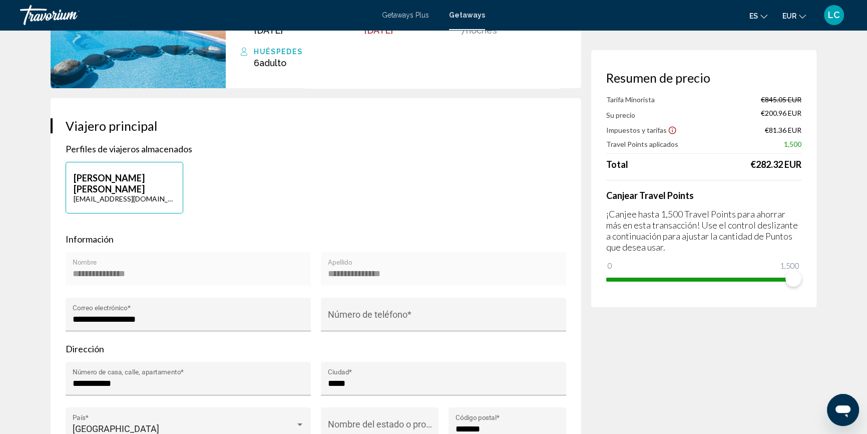
scroll to position [182, 0]
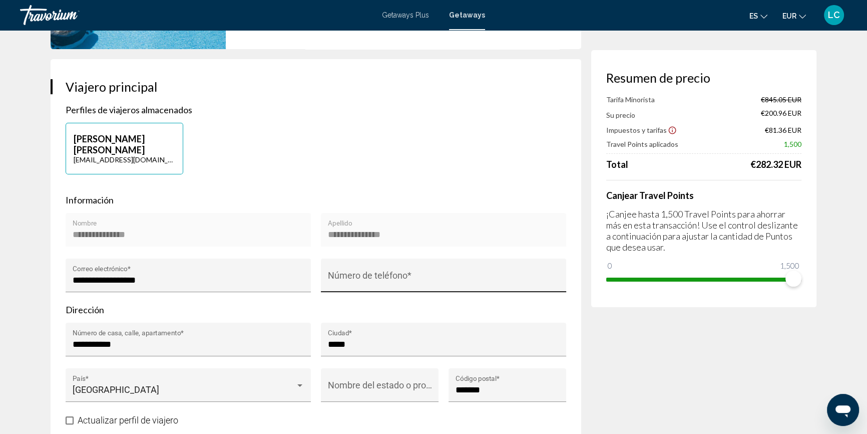
click at [421, 265] on div "Número de teléfono *" at bounding box center [444, 278] width 232 height 27
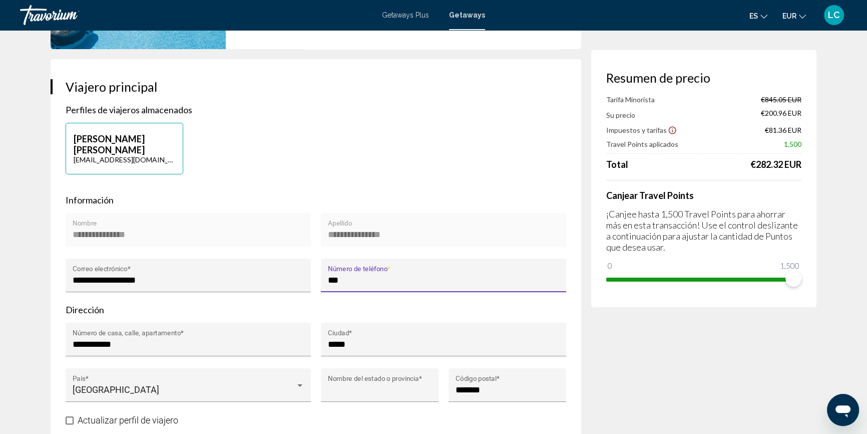
type input "**********"
type input "*****"
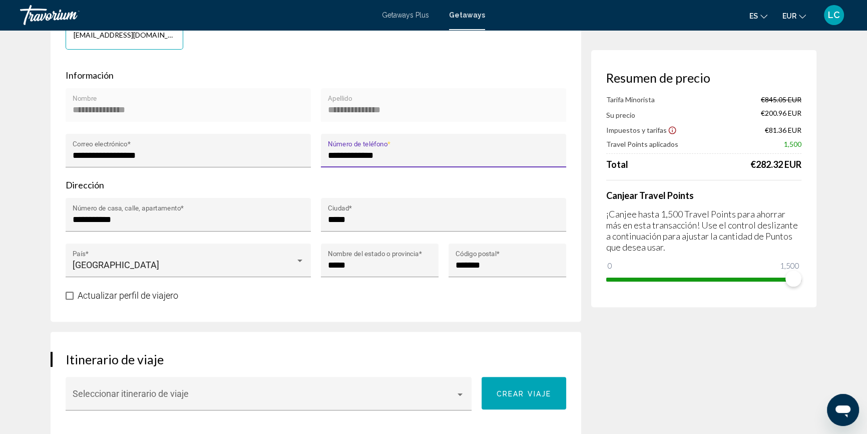
scroll to position [318, 0]
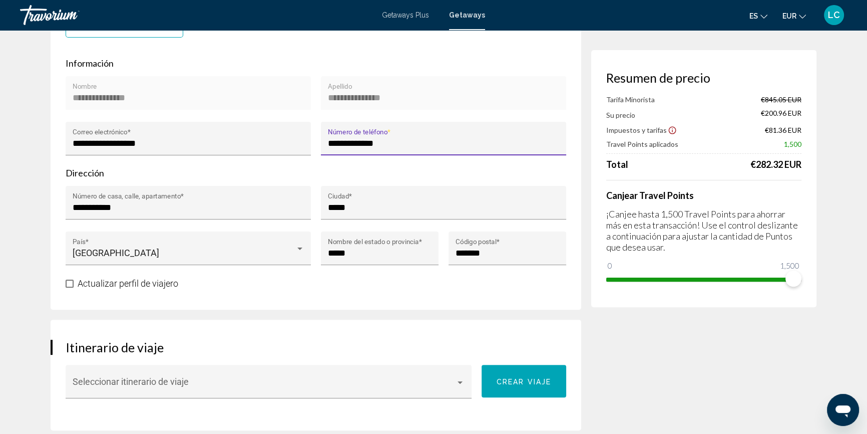
click at [68, 279] on span "Main content" at bounding box center [70, 283] width 8 height 8
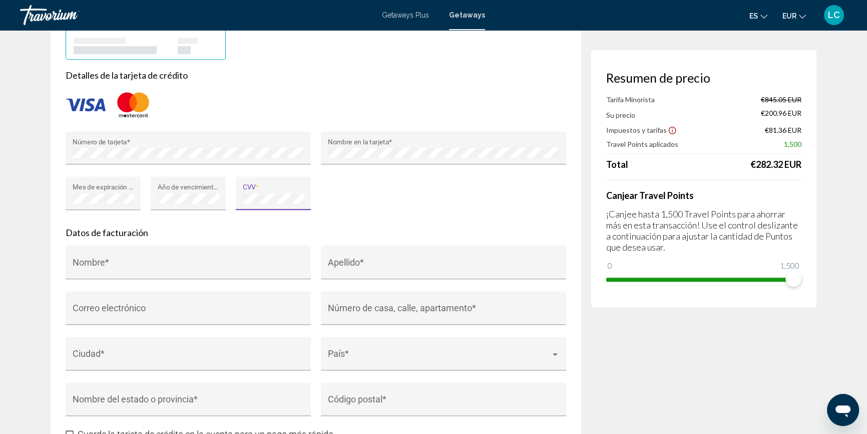
scroll to position [865, 0]
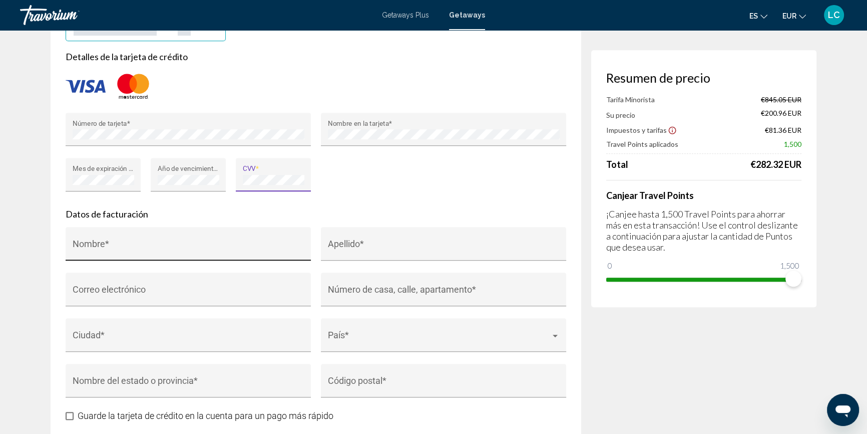
click at [182, 234] on div "Nombre *" at bounding box center [189, 247] width 232 height 27
click at [126, 243] on input "Nombre *" at bounding box center [189, 248] width 232 height 10
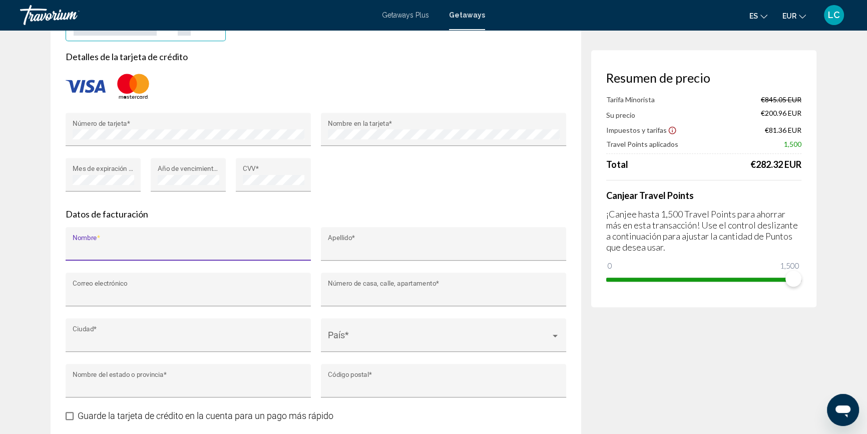
type input "********"
type input "*****"
type input "**********"
type input "*****"
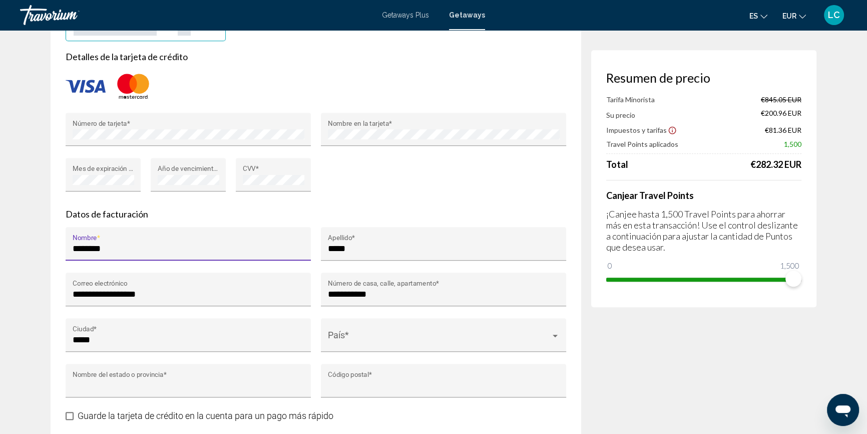
type input "*****"
type input "*******"
click at [397, 334] on span "Main content" at bounding box center [439, 339] width 223 height 10
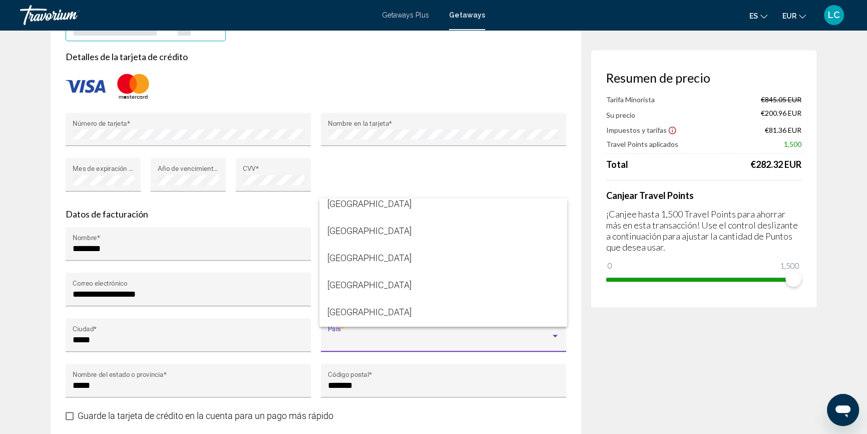
scroll to position [2794, 0]
click at [383, 315] on span "[GEOGRAPHIC_DATA]" at bounding box center [443, 311] width 232 height 27
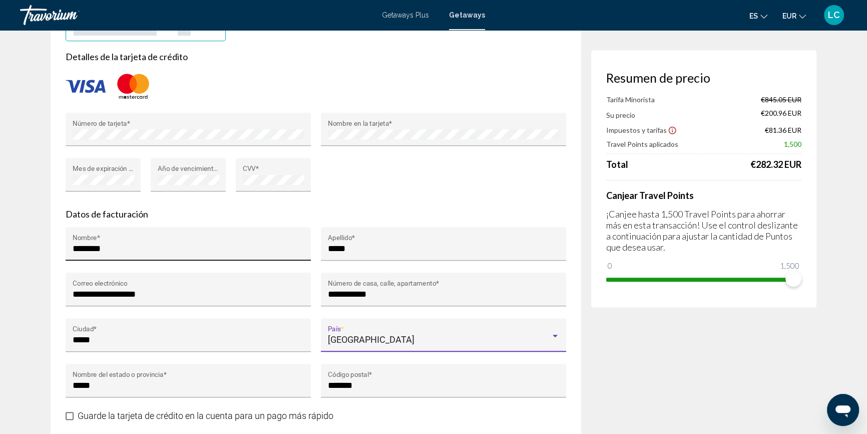
click at [169, 243] on input "********" at bounding box center [189, 248] width 232 height 10
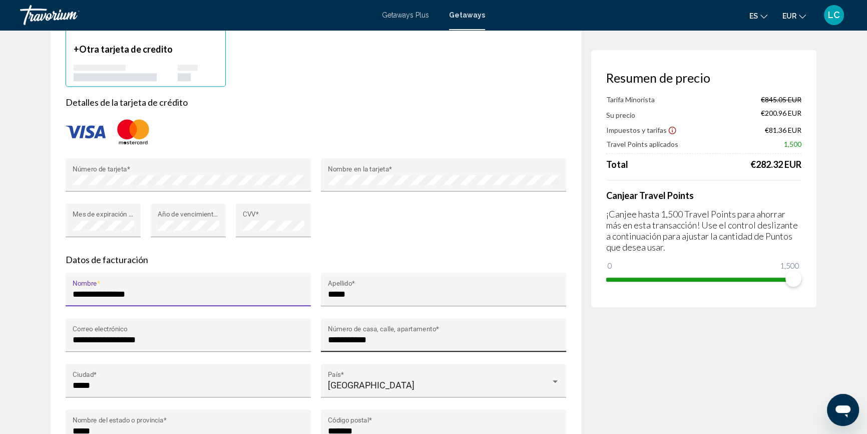
scroll to position [865, 0]
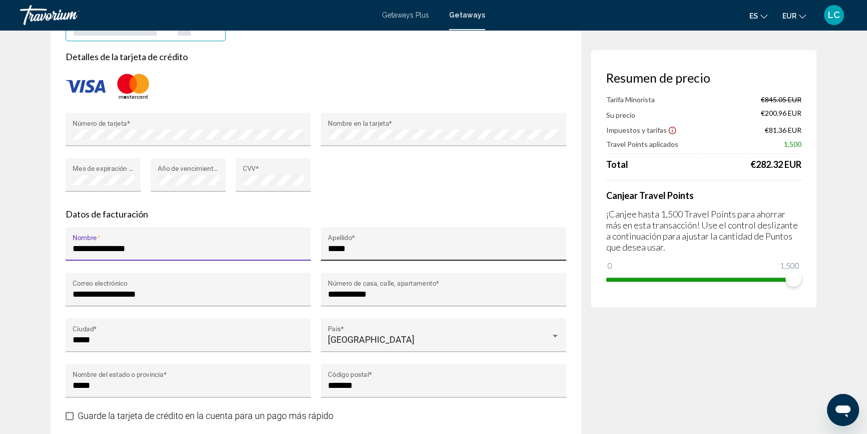
type input "**********"
click at [383, 243] on input "*****" at bounding box center [444, 248] width 232 height 10
type input "**********"
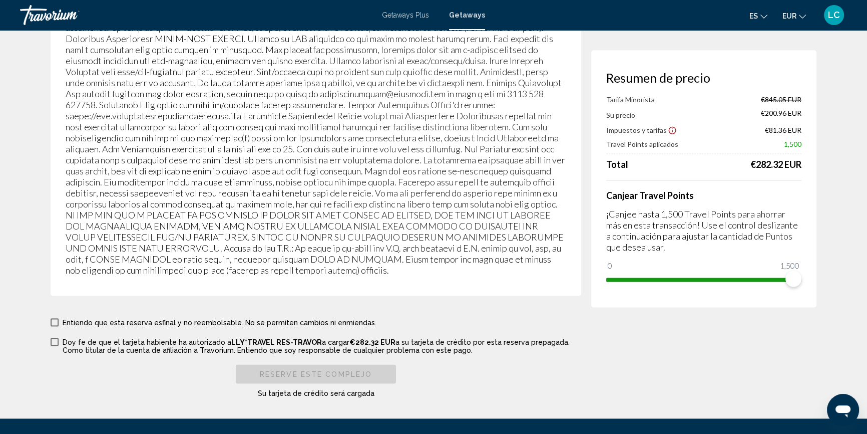
scroll to position [1638, 0]
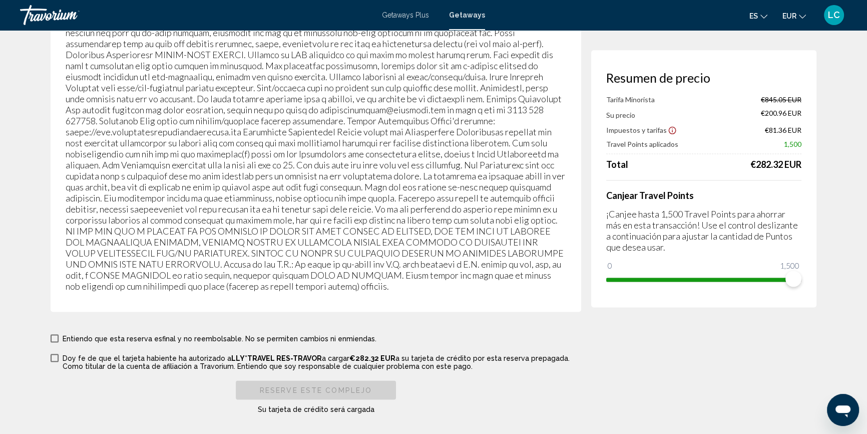
click at [52, 334] on span "Main content" at bounding box center [55, 338] width 8 height 8
click at [52, 354] on span "Main content" at bounding box center [55, 358] width 8 height 8
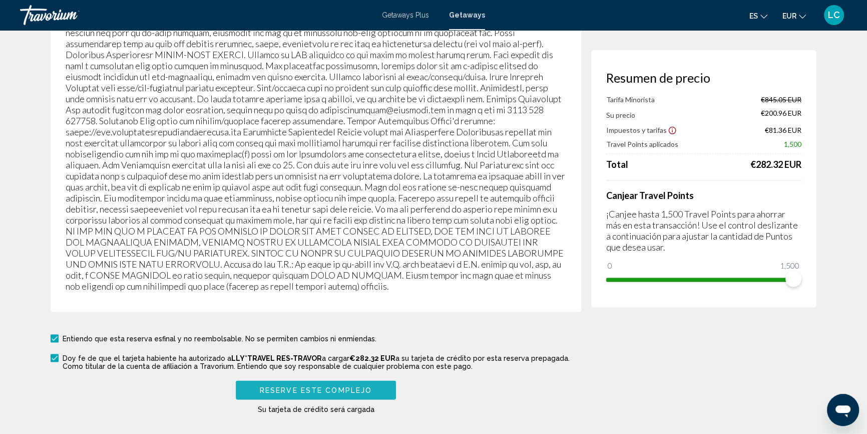
click at [350, 386] on span "Reserve este complejo" at bounding box center [316, 390] width 112 height 8
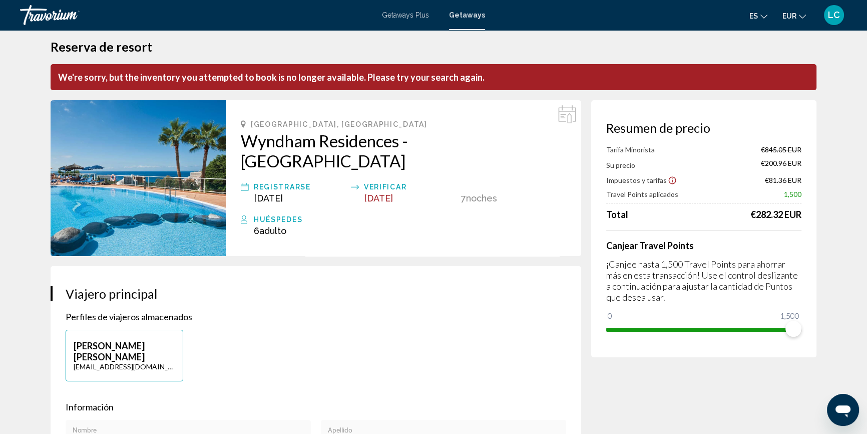
scroll to position [0, 0]
